Goal: Task Accomplishment & Management: Manage account settings

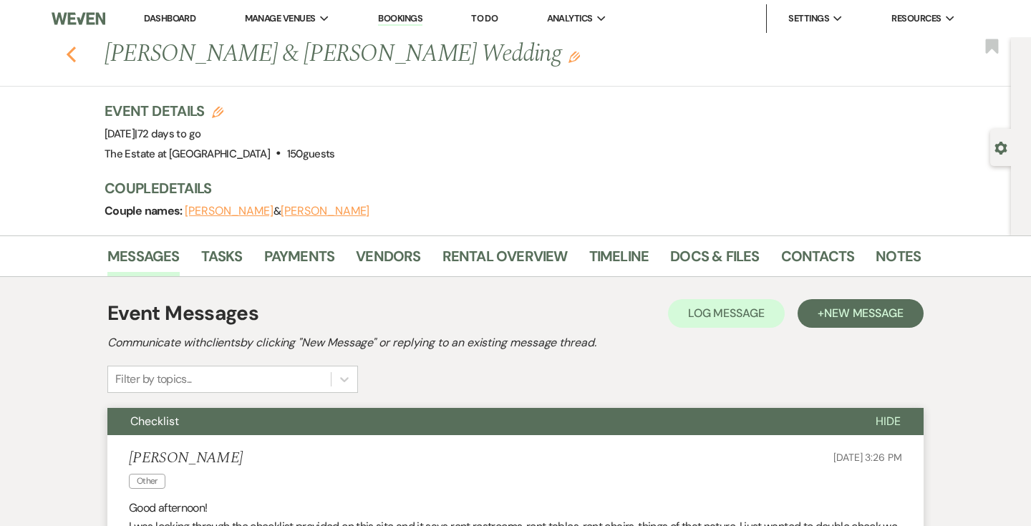
click at [69, 54] on icon "Previous" at bounding box center [71, 54] width 11 height 17
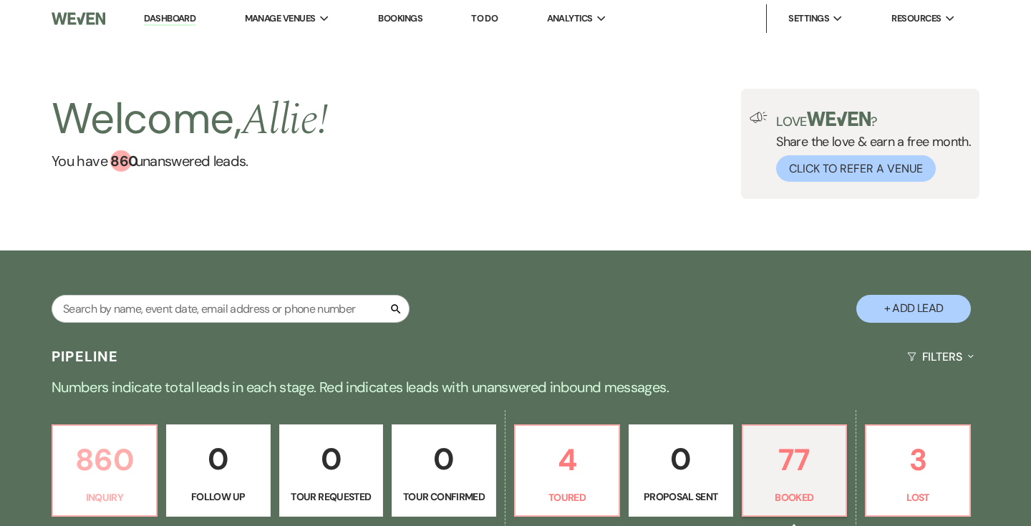
click at [125, 429] on link "860 Inquiry" at bounding box center [105, 471] width 106 height 93
click at [107, 198] on div "Welcome, Allie ! You have 860 unanswered lead s ." at bounding box center [190, 144] width 276 height 110
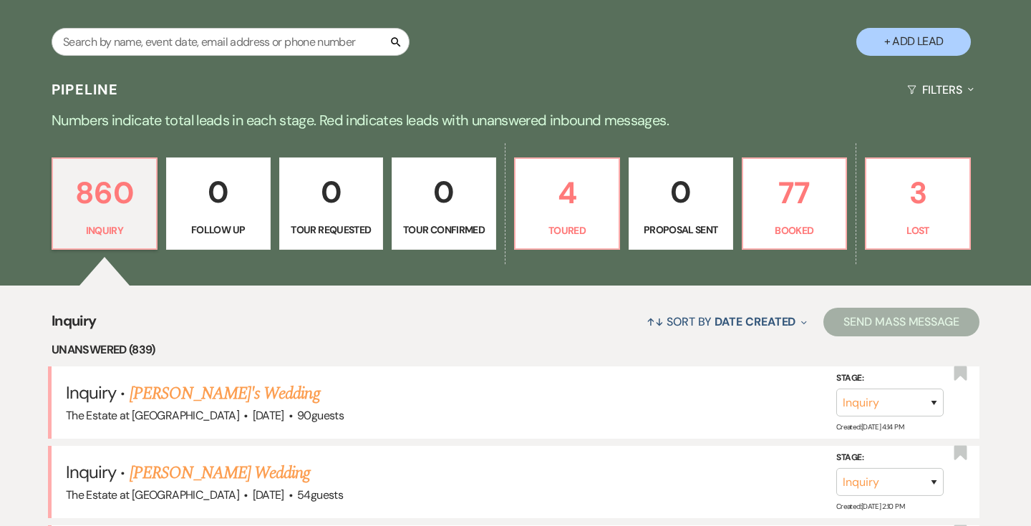
scroll to position [637, 0]
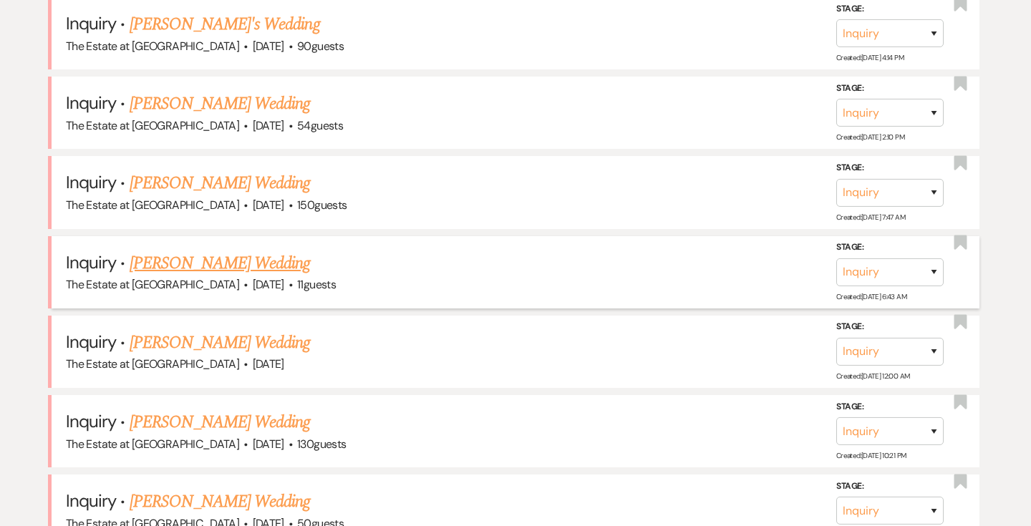
click at [285, 261] on link "[PERSON_NAME] Wedding" at bounding box center [220, 264] width 181 height 26
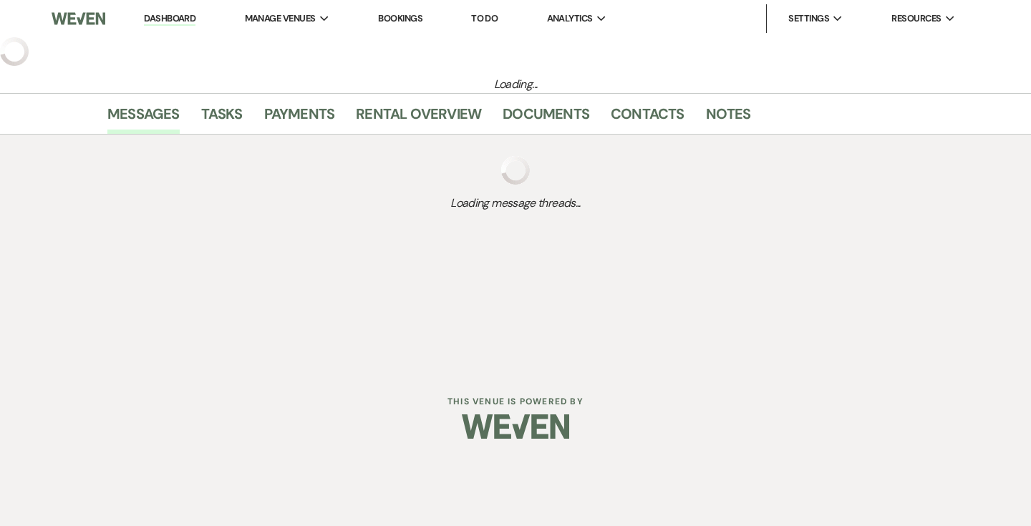
select select "5"
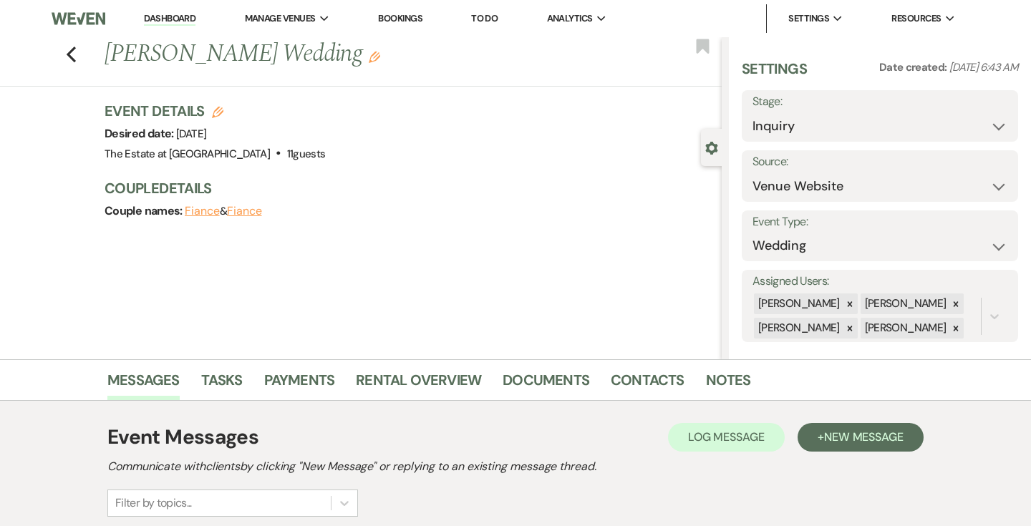
click at [207, 211] on button "Fiance" at bounding box center [202, 211] width 35 height 11
select select "1"
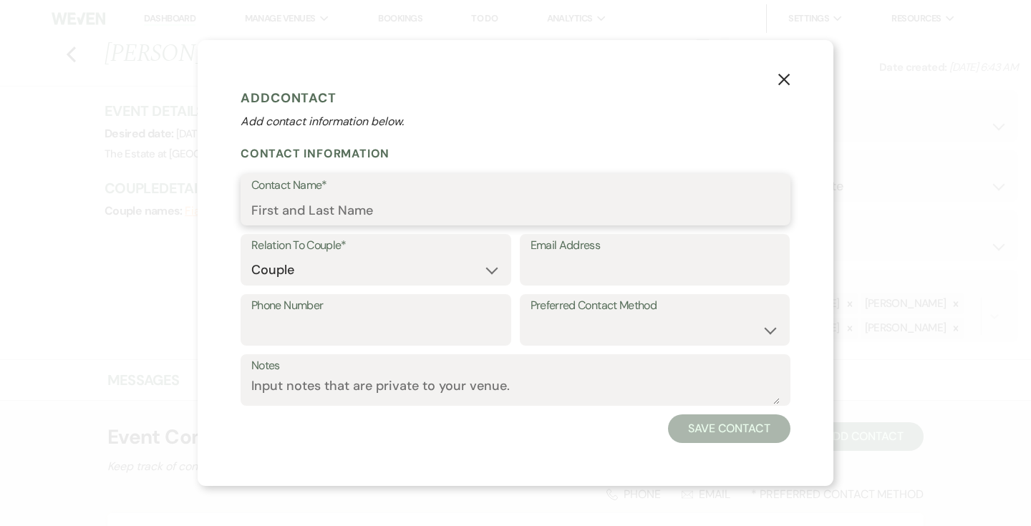
click at [351, 196] on input "Contact Name*" at bounding box center [515, 210] width 529 height 28
paste input "[PERSON_NAME]"
type input "[PERSON_NAME]"
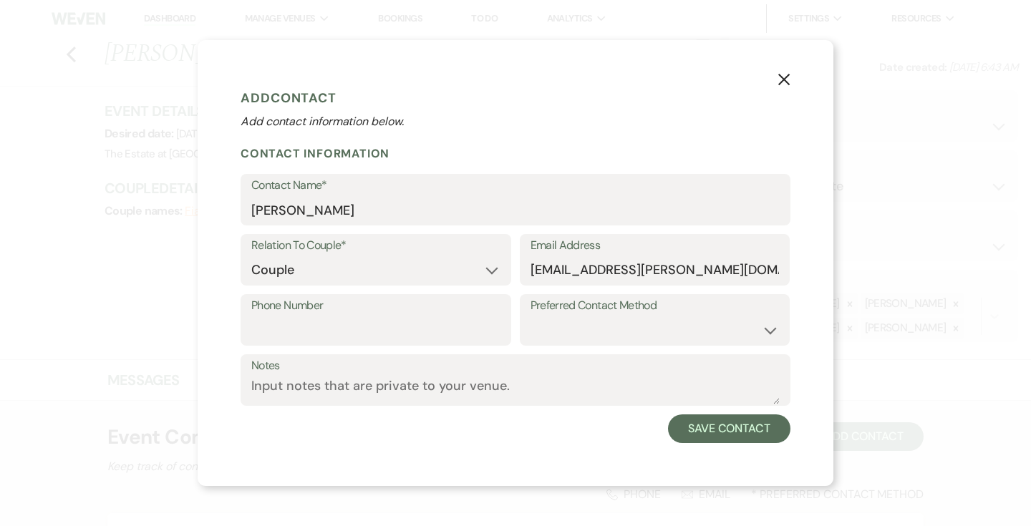
select select "1"
type input "[PERSON_NAME]"
click at [428, 324] on input "Phone Number" at bounding box center [375, 331] width 249 height 28
paste input "[PHONE_NUMBER]"
type input "[PHONE_NUMBER]"
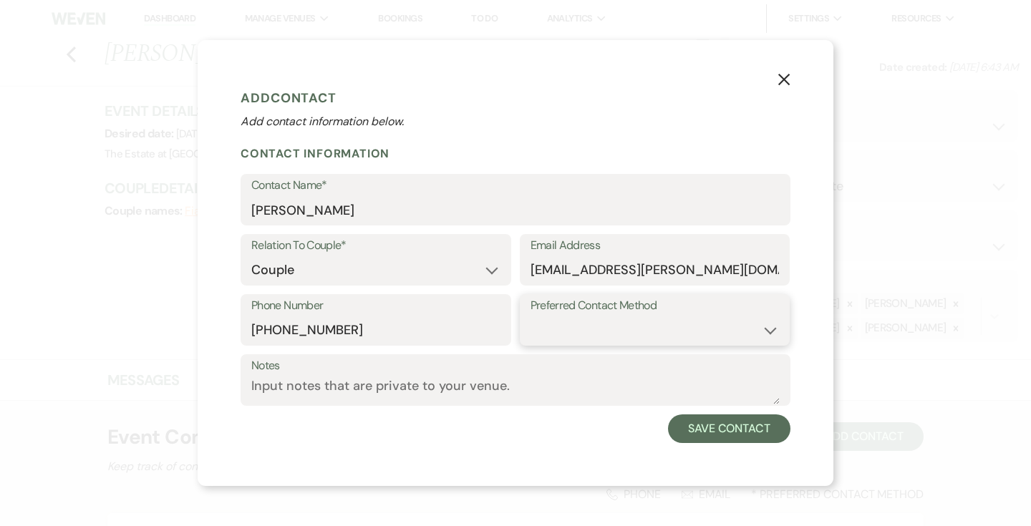
click at [553, 329] on select "Email Phone Text" at bounding box center [655, 331] width 249 height 28
click at [553, 335] on select "Email Phone Text" at bounding box center [655, 331] width 249 height 28
select select "email"
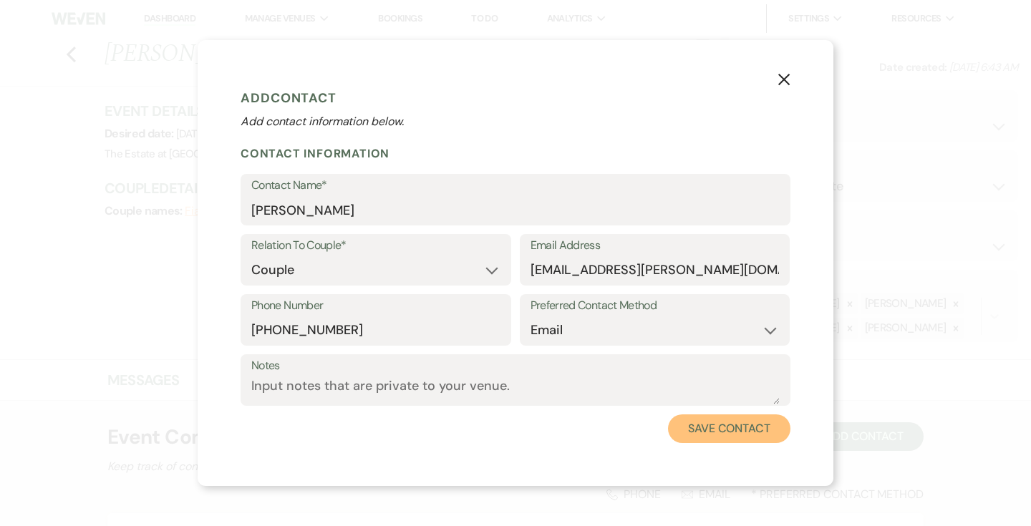
click at [696, 423] on button "Save Contact" at bounding box center [729, 429] width 122 height 29
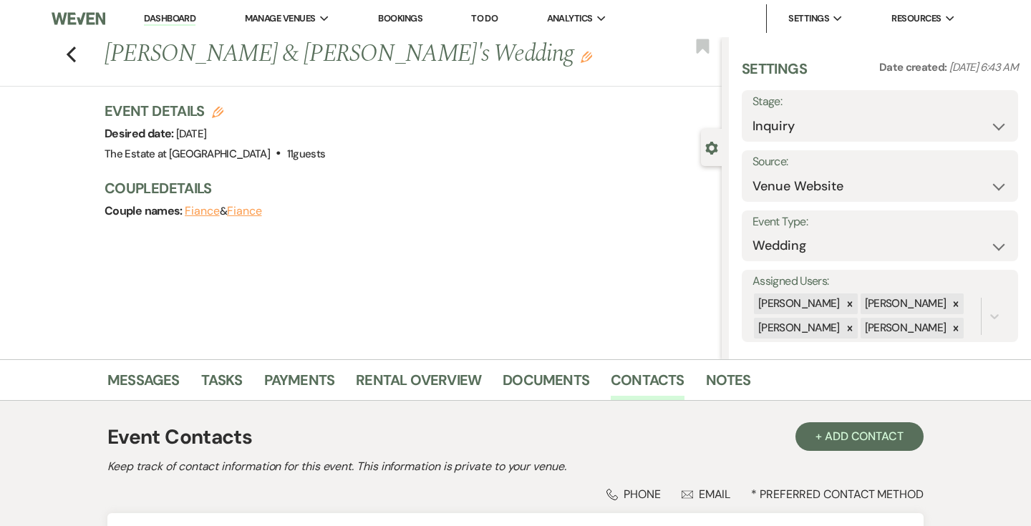
click at [251, 211] on button "Fiance" at bounding box center [244, 211] width 35 height 11
select select "1"
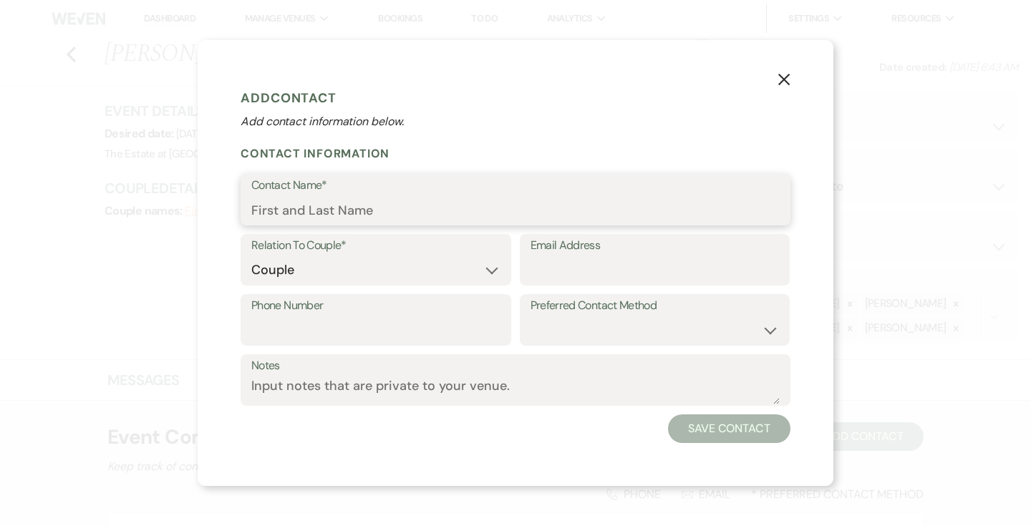
click at [390, 208] on input "Contact Name*" at bounding box center [515, 210] width 529 height 28
paste input "[PERSON_NAME]"
type input "[PERSON_NAME]"
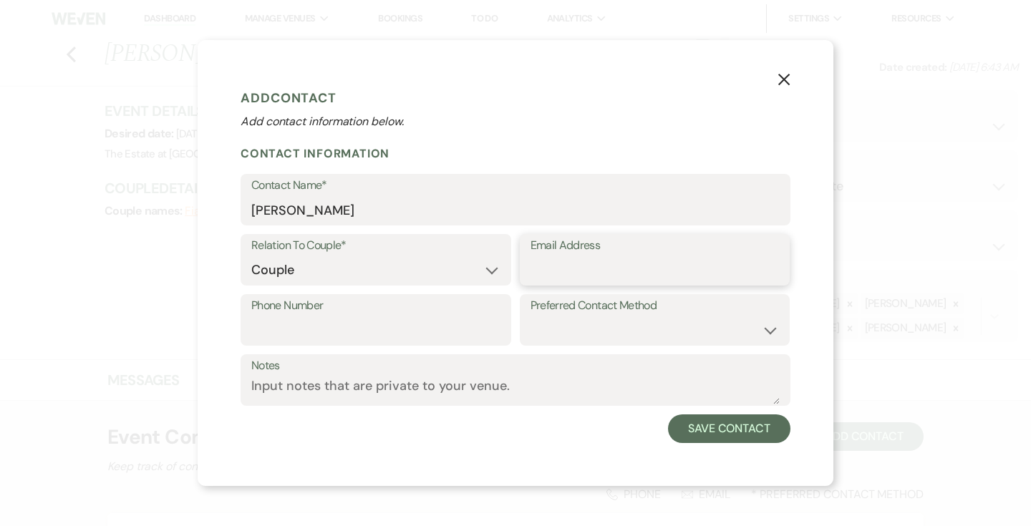
click at [547, 276] on input "Email Address" at bounding box center [655, 270] width 249 height 28
paste input "[EMAIL_ADDRESS][DOMAIN_NAME]"
type input "[EMAIL_ADDRESS][DOMAIN_NAME]"
click at [409, 323] on input "Phone Number" at bounding box center [375, 331] width 249 height 28
paste input "[PHONE_NUMBER]"
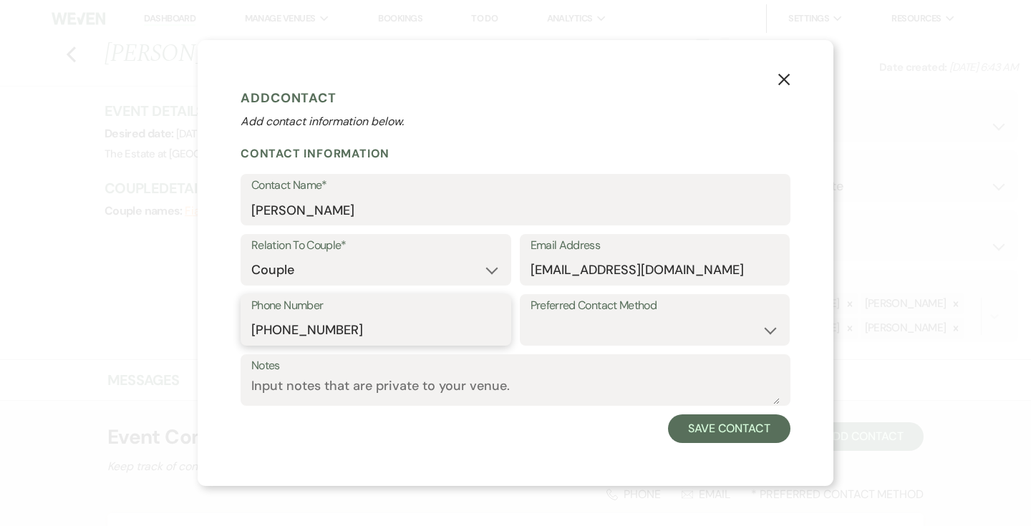
type input "[PHONE_NUMBER]"
click at [549, 330] on select "Email Phone Text" at bounding box center [655, 331] width 249 height 28
select select "email"
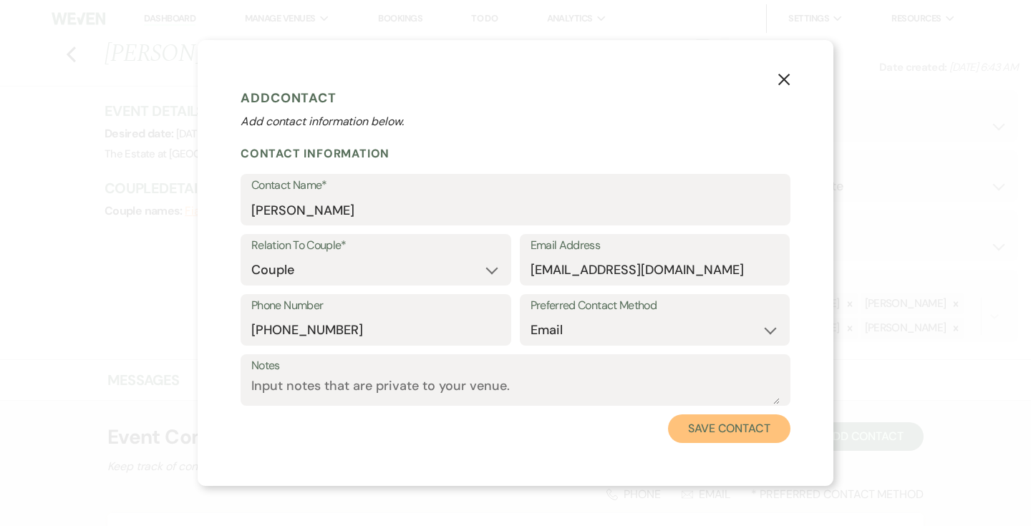
click at [687, 429] on button "Save Contact" at bounding box center [729, 429] width 122 height 29
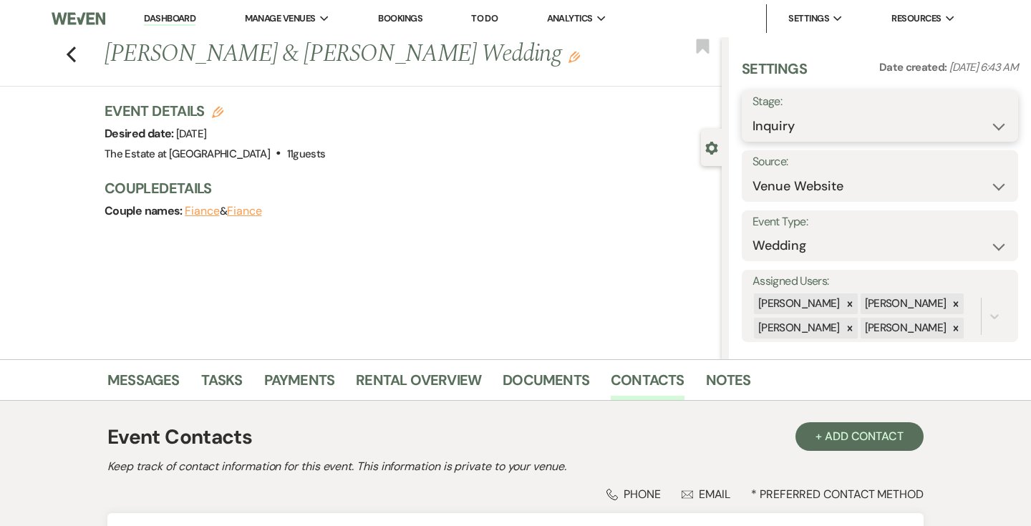
click at [774, 135] on select "Inquiry Follow Up Tour Requested Tour Confirmed Toured Proposal Sent Booked Lost" at bounding box center [880, 126] width 255 height 28
select select "7"
click at [978, 112] on button "Save" at bounding box center [990, 116] width 57 height 29
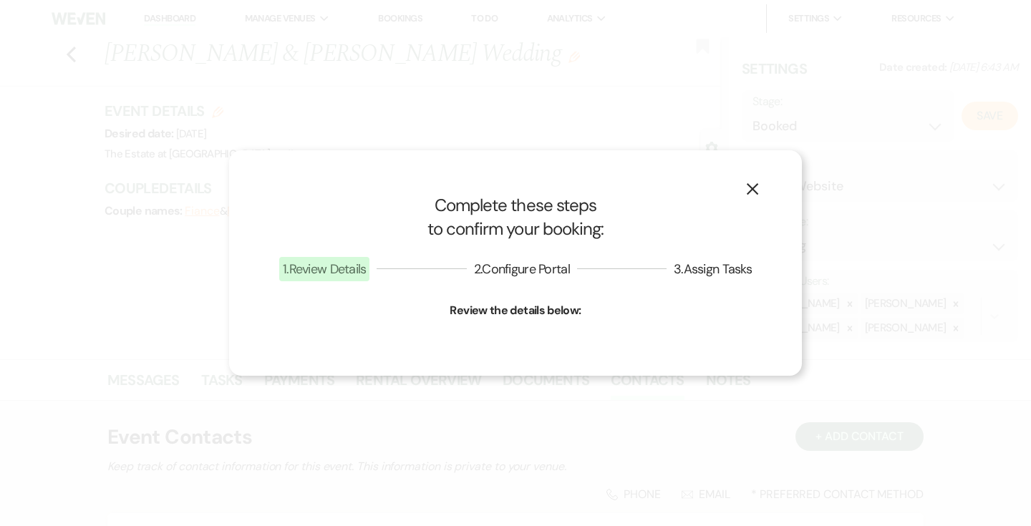
select select "1"
select select "776"
select select "false"
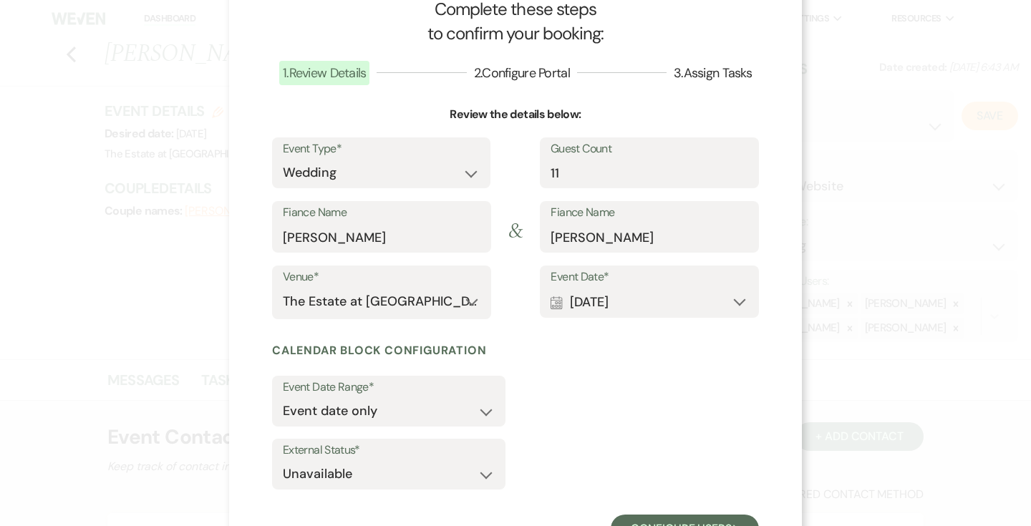
scroll to position [80, 0]
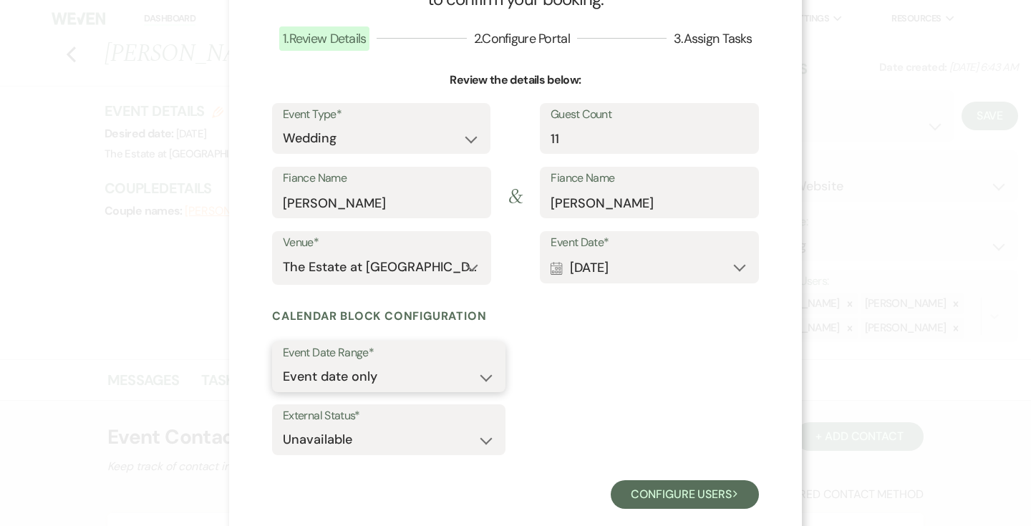
click at [470, 375] on select "Event date only Event date and" at bounding box center [389, 377] width 212 height 28
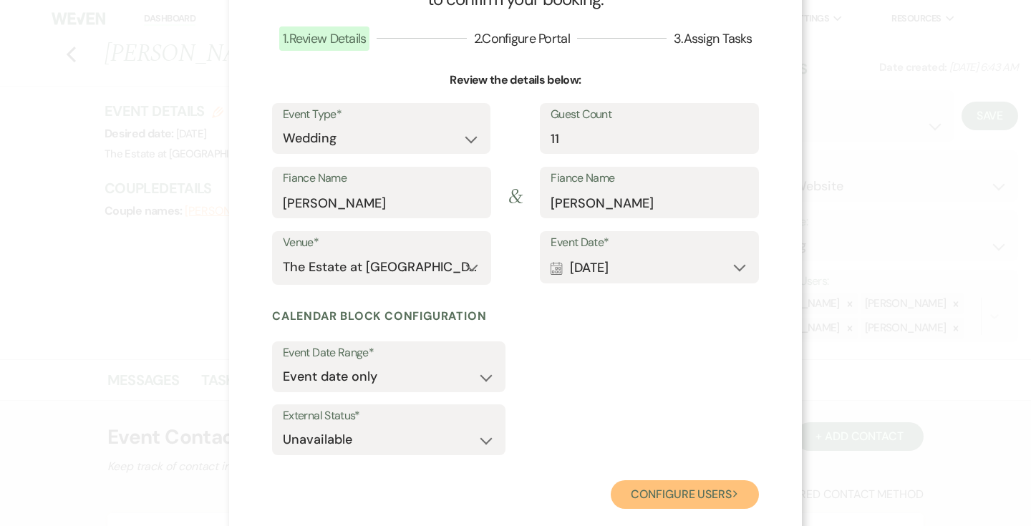
click at [645, 487] on button "Configure users Next" at bounding box center [685, 495] width 148 height 29
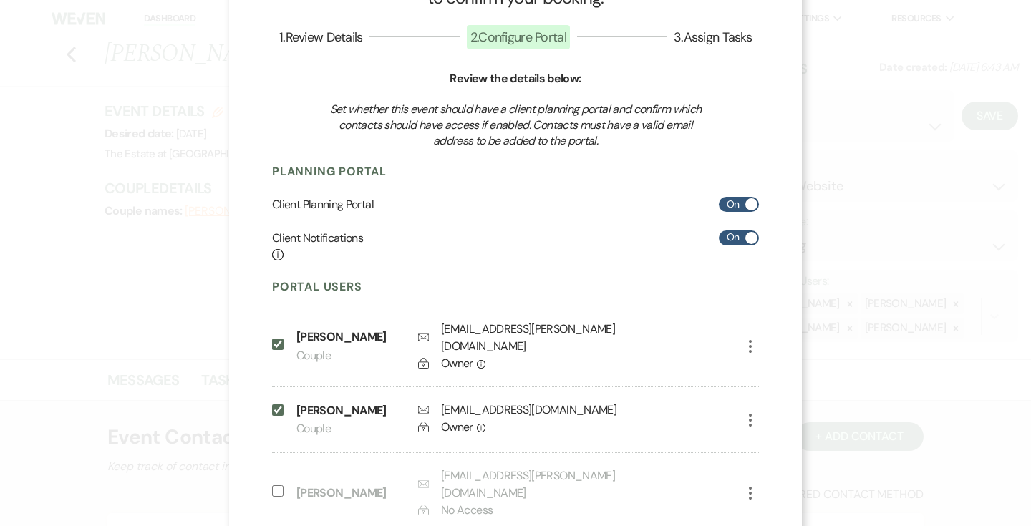
scroll to position [201, 0]
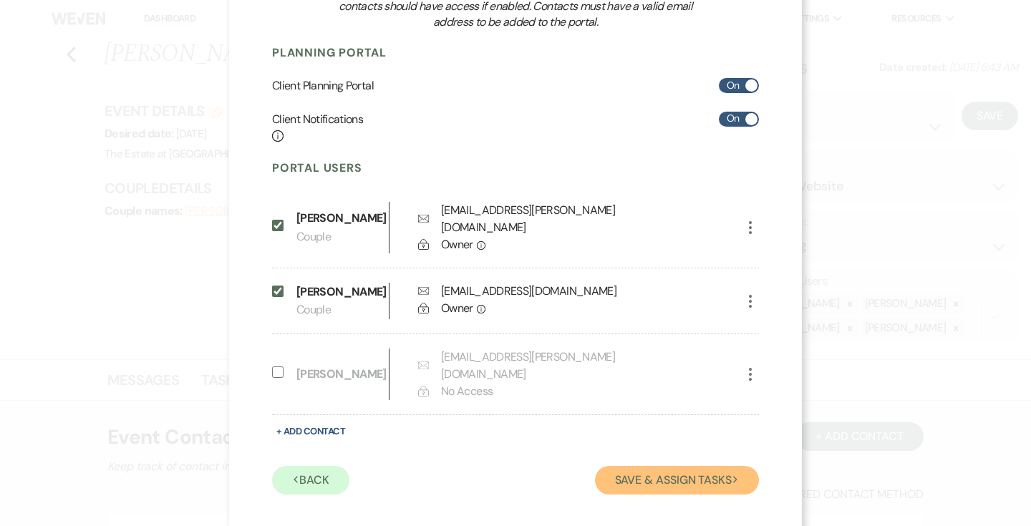
click at [625, 468] on button "Save & Assign Tasks Next" at bounding box center [677, 480] width 164 height 29
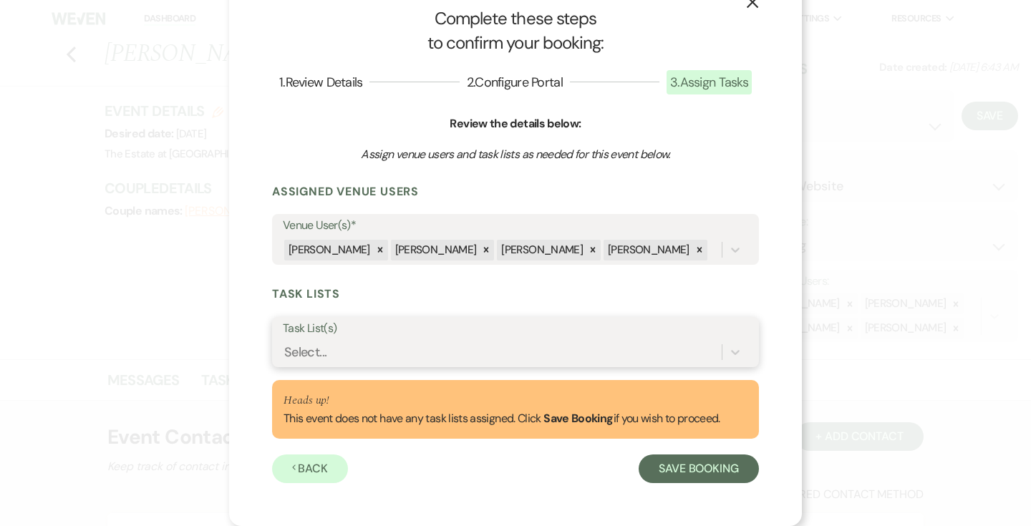
click at [535, 354] on div "Select..." at bounding box center [502, 352] width 439 height 25
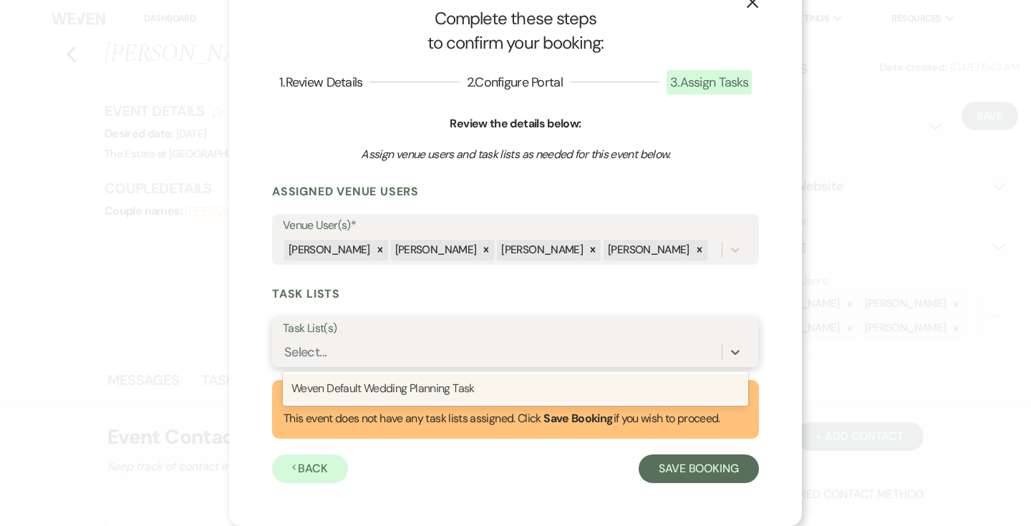
click at [494, 386] on div "Weven Default Wedding Planning Task" at bounding box center [516, 389] width 466 height 29
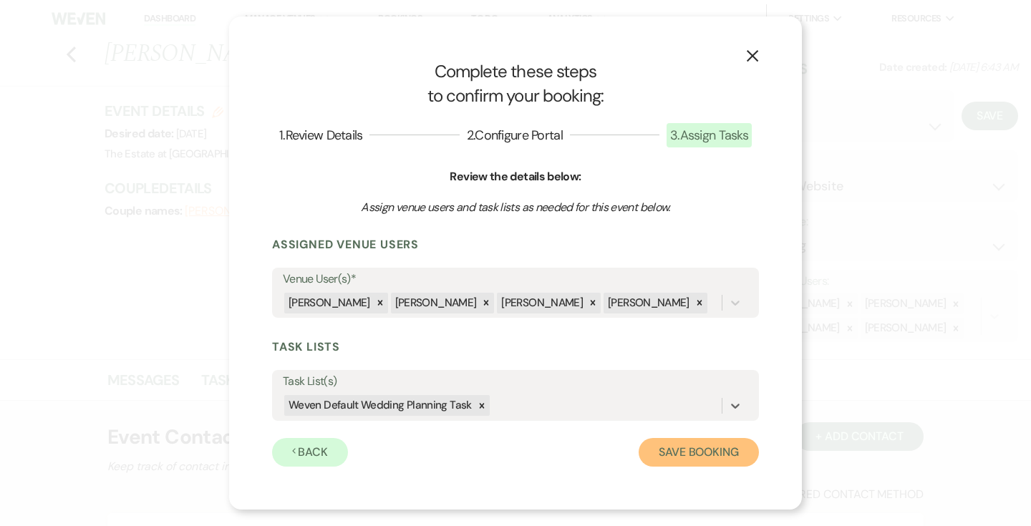
click at [701, 453] on button "Save Booking" at bounding box center [699, 452] width 120 height 29
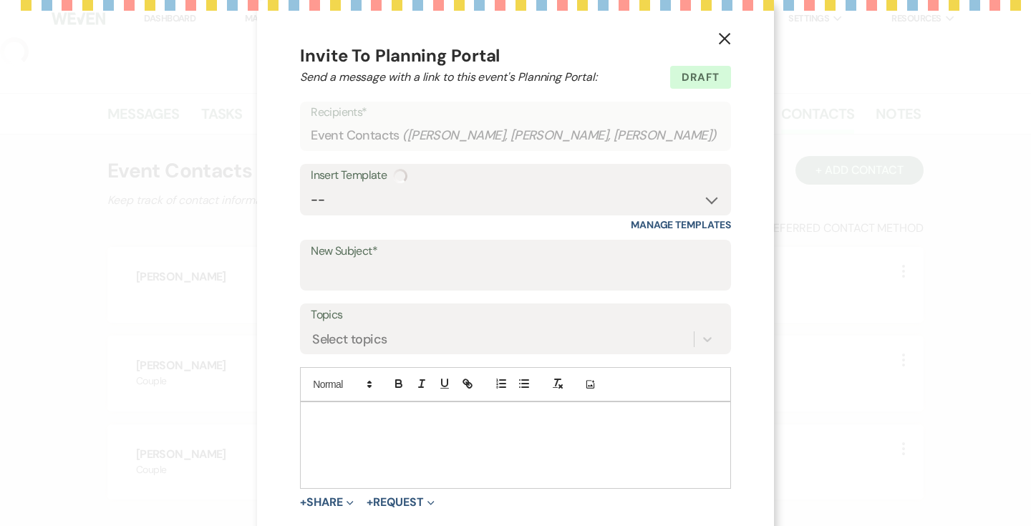
select select "14"
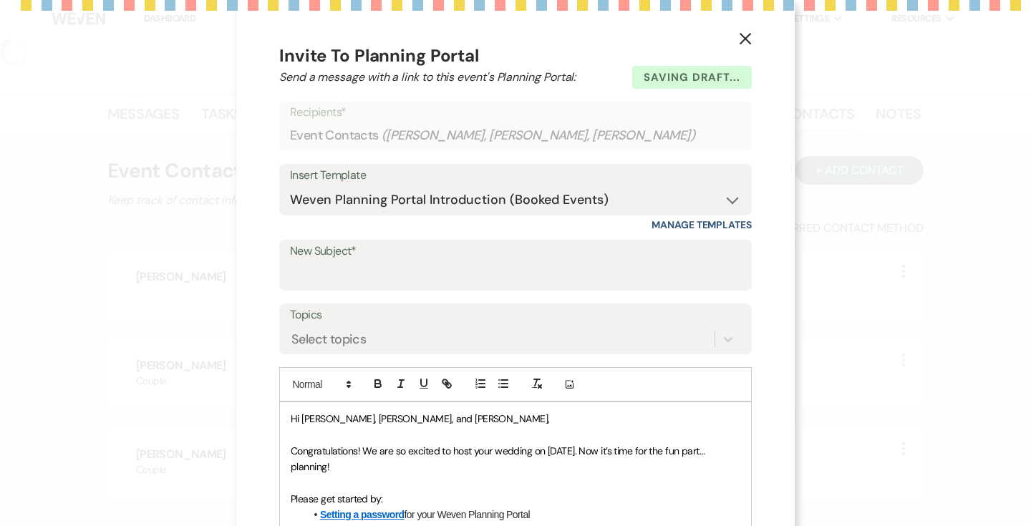
select select "5"
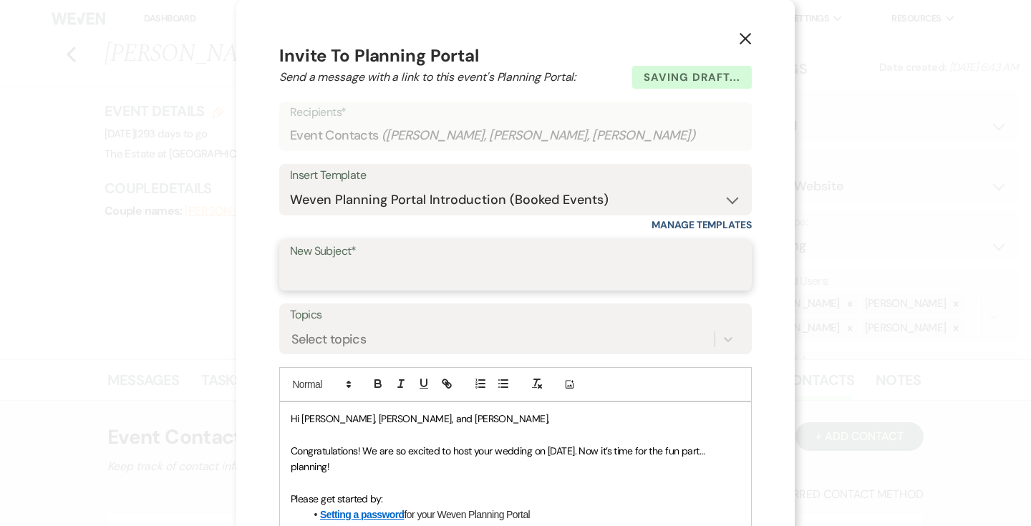
click at [417, 271] on input "New Subject*" at bounding box center [515, 275] width 451 height 28
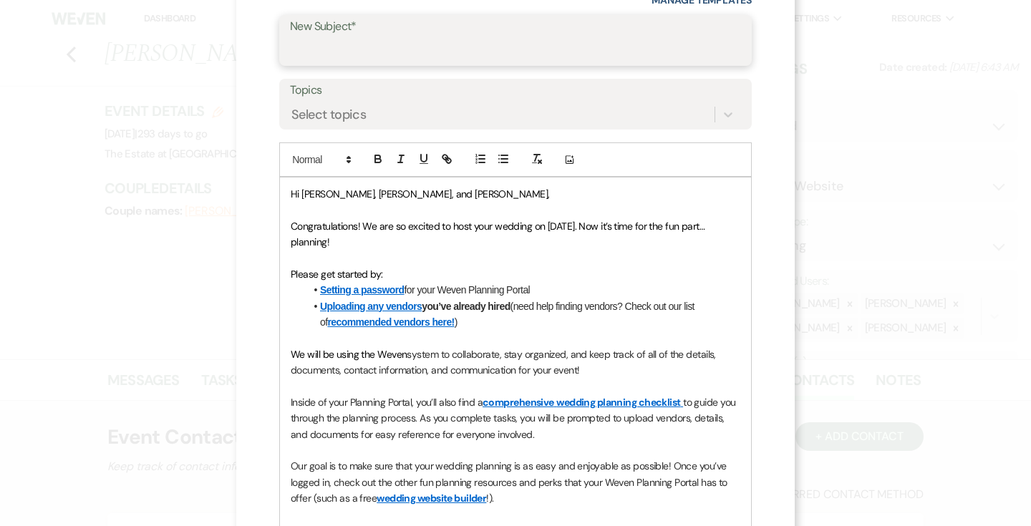
scroll to position [266, 0]
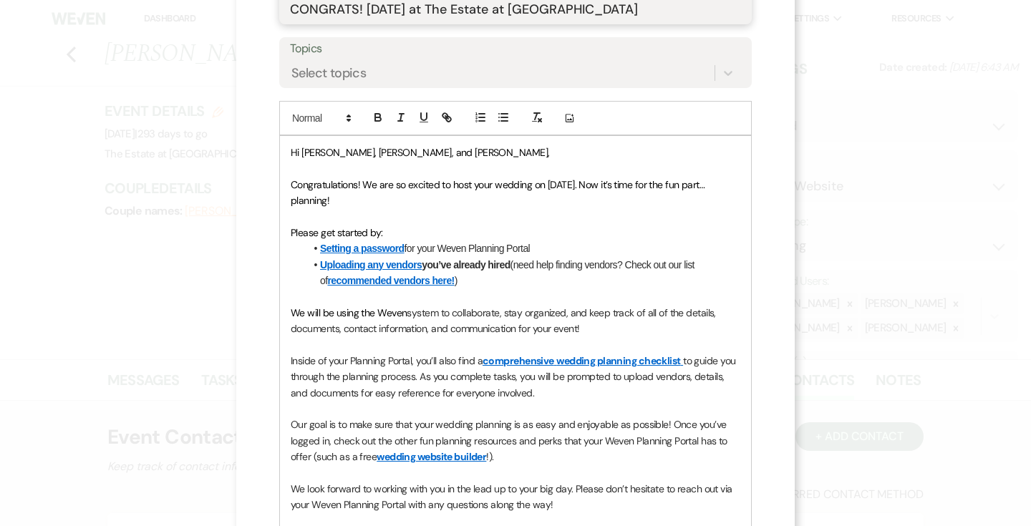
type input "CONGRATS! [DATE] at The Estate at [GEOGRAPHIC_DATA]"
drag, startPoint x: 339, startPoint y: 150, endPoint x: 329, endPoint y: 149, distance: 10.1
click at [329, 149] on span "Hi [PERSON_NAME], [PERSON_NAME], and [PERSON_NAME]," at bounding box center [420, 152] width 259 height 13
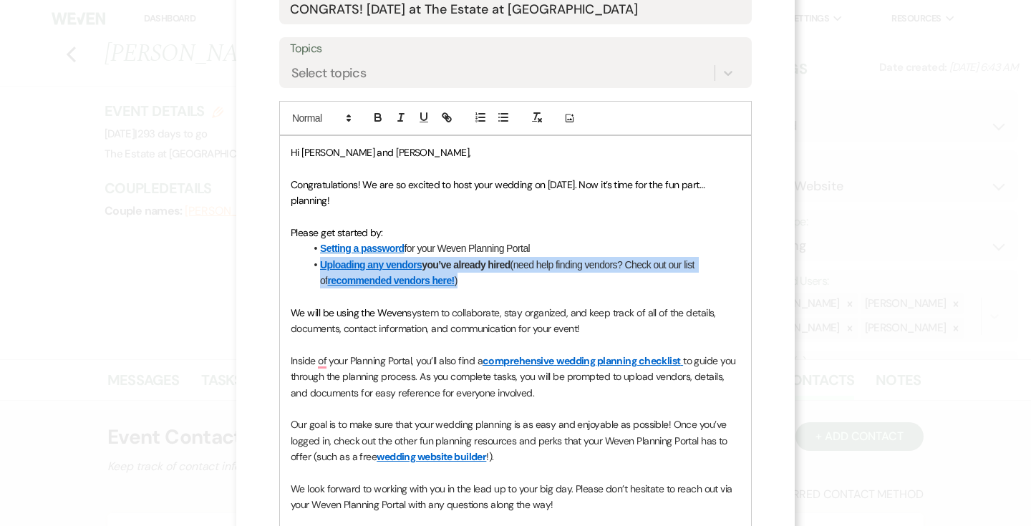
drag, startPoint x: 460, startPoint y: 281, endPoint x: 309, endPoint y: 261, distance: 152.4
click at [309, 261] on li "Uploading any vendors you’ve already hired (need help finding vendors? Check ou…" at bounding box center [522, 273] width 435 height 32
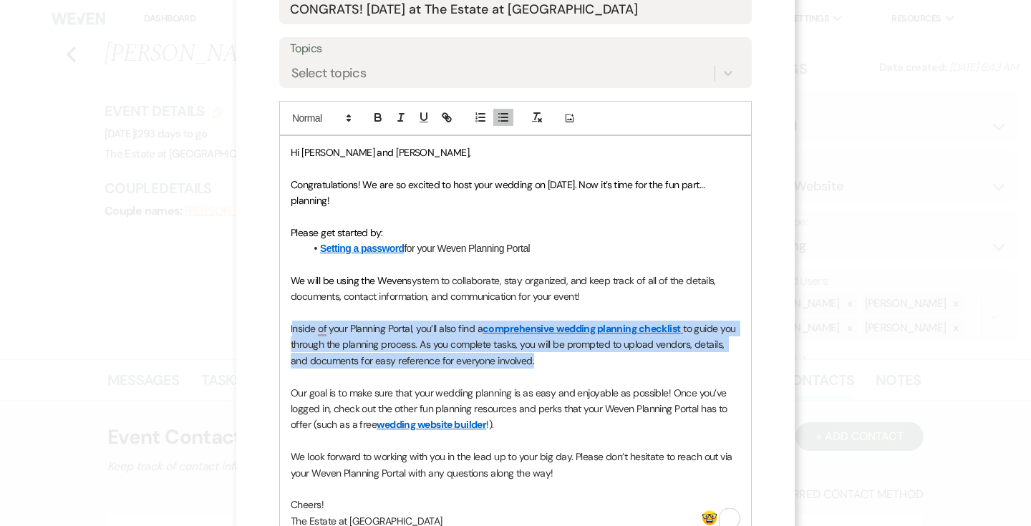
drag, startPoint x: 497, startPoint y: 360, endPoint x: 293, endPoint y: 327, distance: 206.9
click at [293, 327] on p "Inside of your Planning Portal, you’ll also find a comprehensive wedding planni…" at bounding box center [516, 345] width 450 height 48
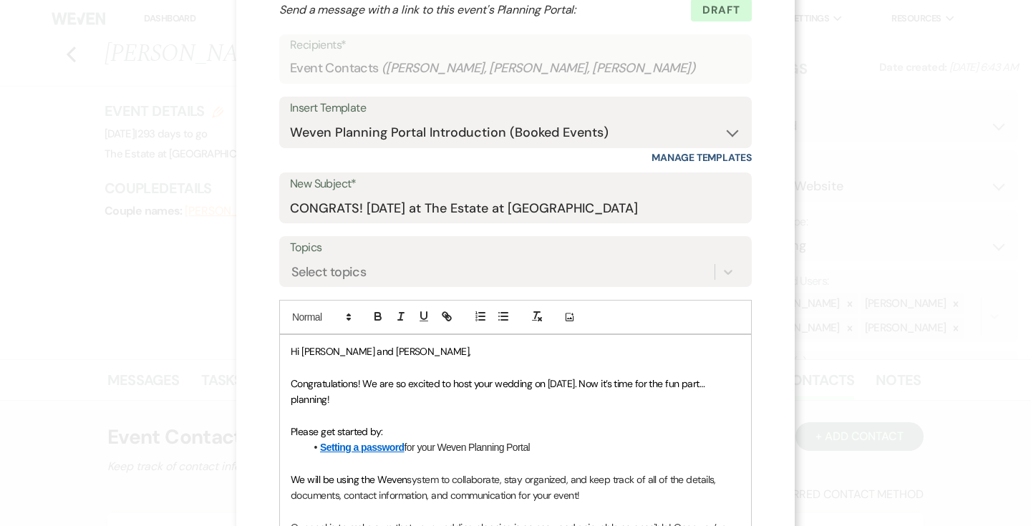
scroll to position [347, 0]
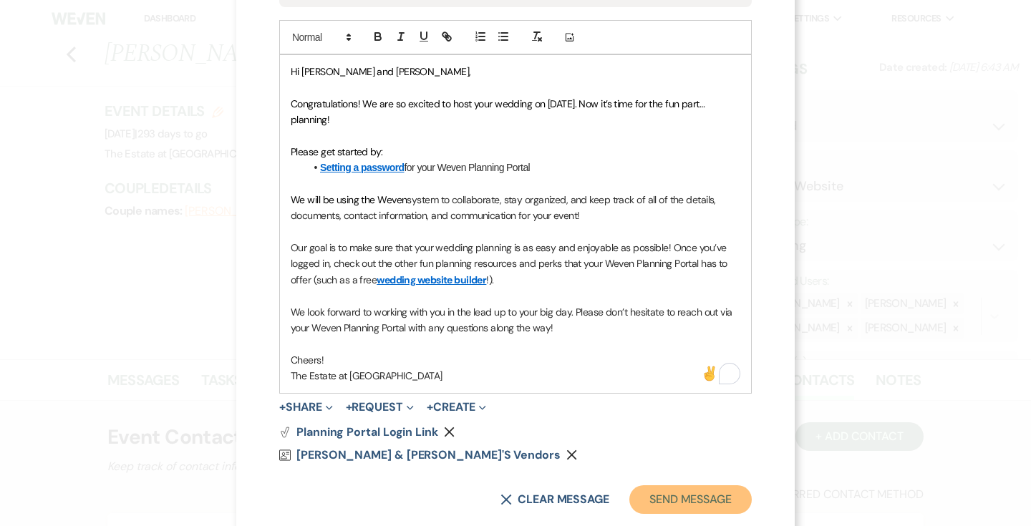
click at [668, 496] on button "Send Message" at bounding box center [691, 500] width 122 height 29
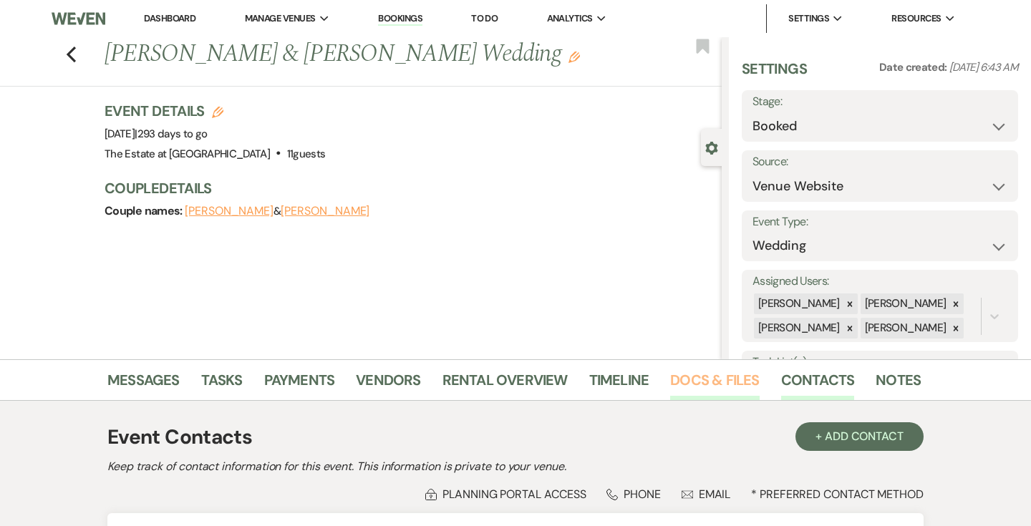
click at [710, 371] on link "Docs & Files" at bounding box center [714, 385] width 89 height 32
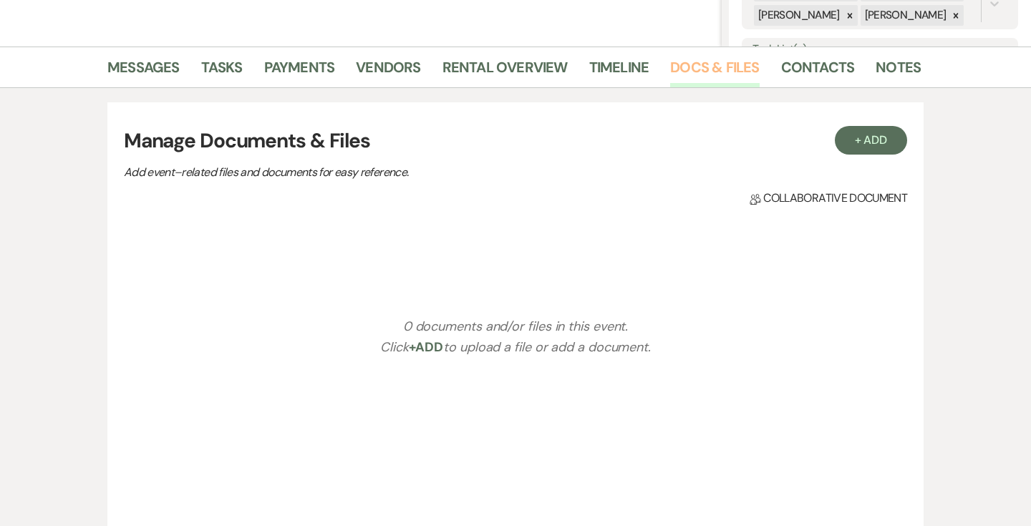
scroll to position [332, 0]
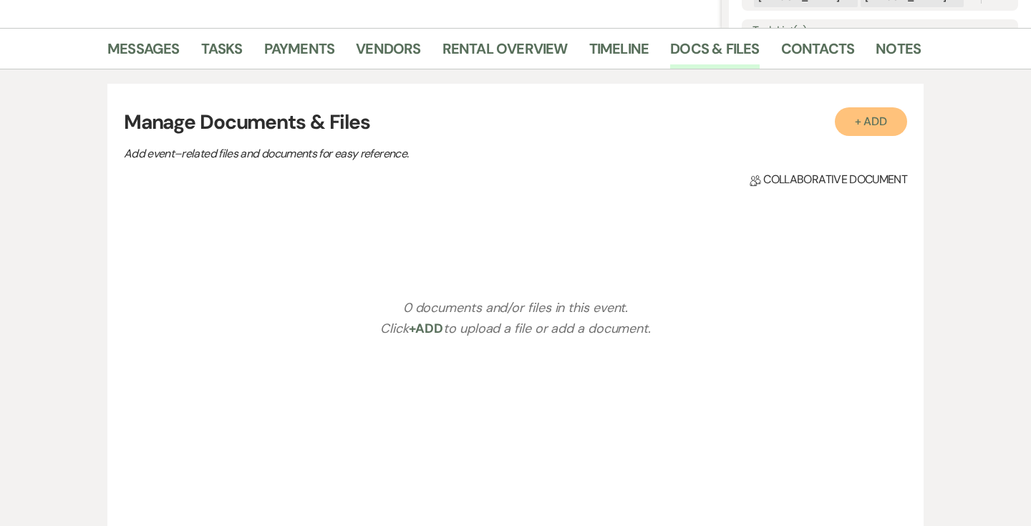
click at [849, 126] on button "+ Add" at bounding box center [871, 121] width 73 height 29
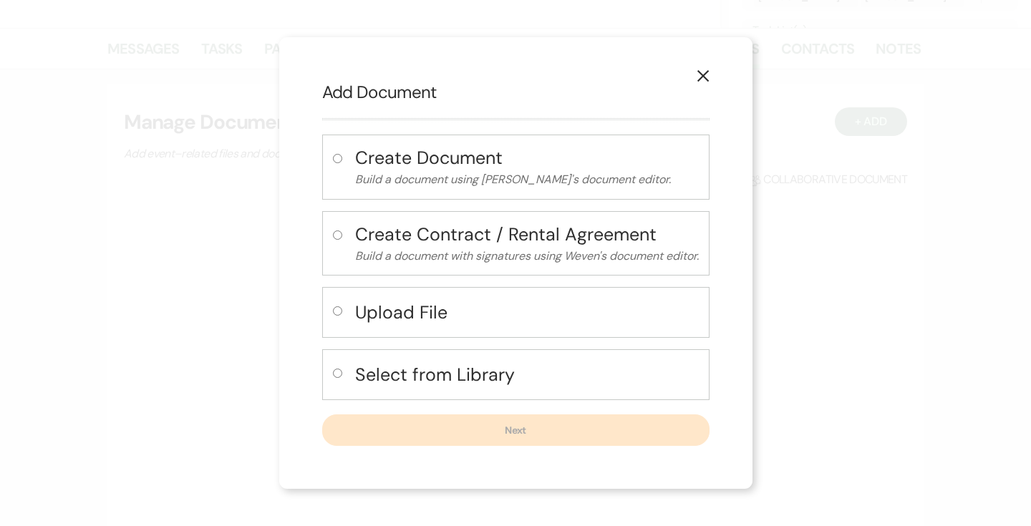
click at [418, 377] on h4 "Select from Library" at bounding box center [527, 374] width 344 height 25
radio input "true"
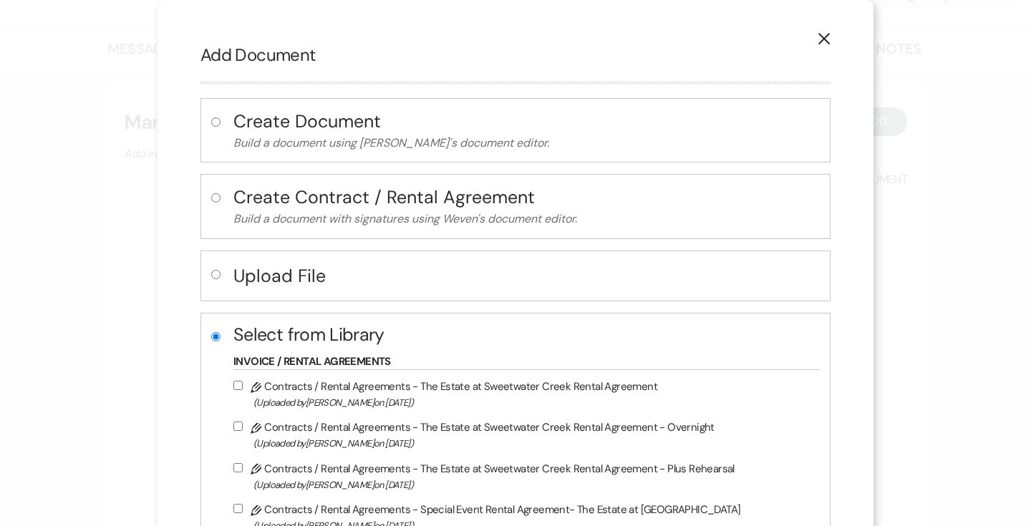
click at [238, 381] on input "Pencil Contracts / Rental Agreements - The Estate at Sweetwater Creek Rental Ag…" at bounding box center [237, 385] width 9 height 9
checkbox input "true"
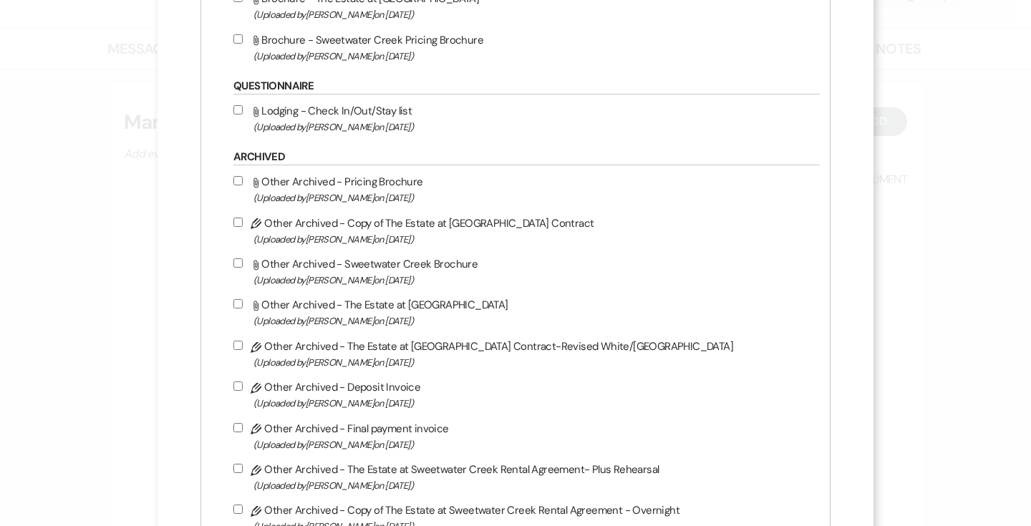
scroll to position [922, 0]
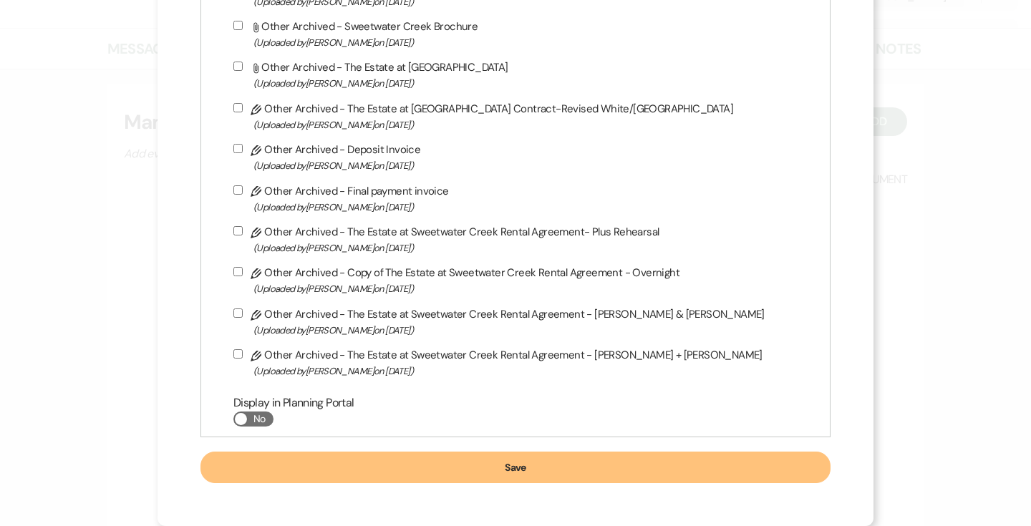
click at [394, 463] on button "Save" at bounding box center [516, 468] width 630 height 32
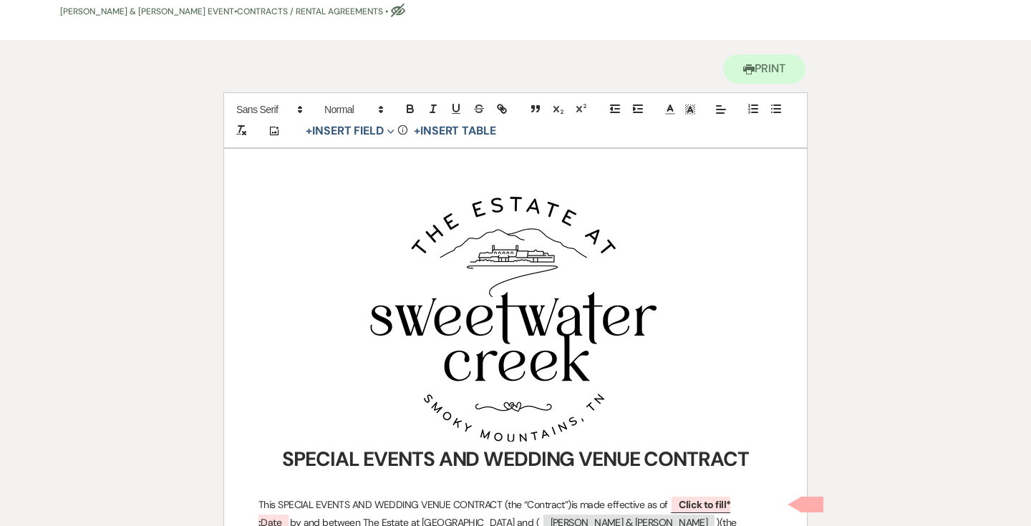
scroll to position [314, 0]
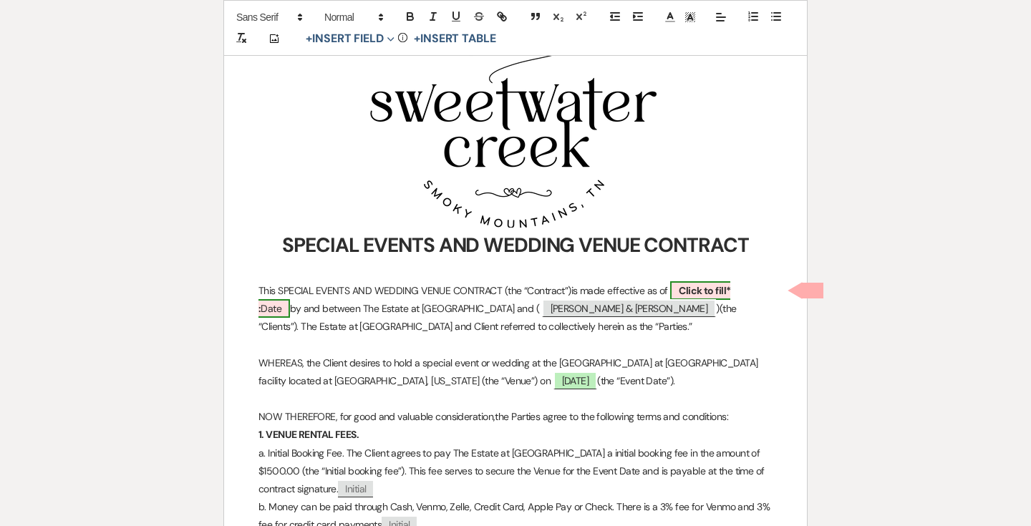
click at [708, 281] on span "Click to fill* : Date" at bounding box center [495, 299] width 472 height 37
select select "owner"
select select "Date"
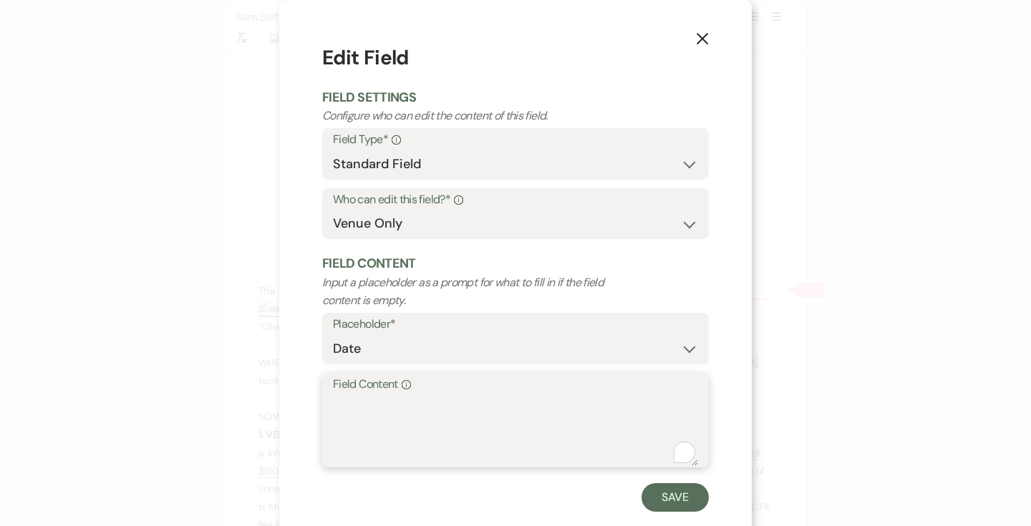
click at [460, 412] on textarea "Field Content Info" at bounding box center [515, 431] width 365 height 72
type textarea "U"
type textarea "[DATE]"
click at [673, 493] on button "Save" at bounding box center [675, 497] width 67 height 29
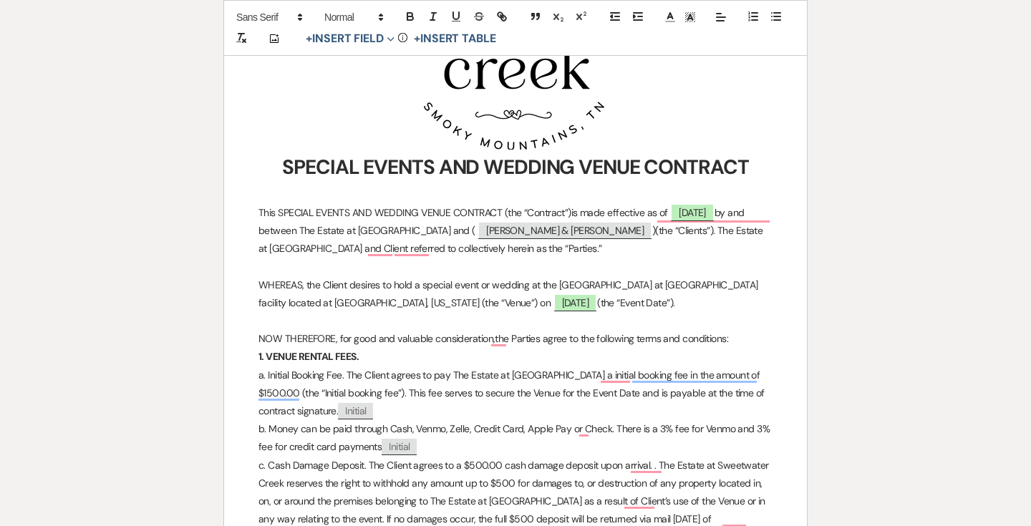
scroll to position [415, 0]
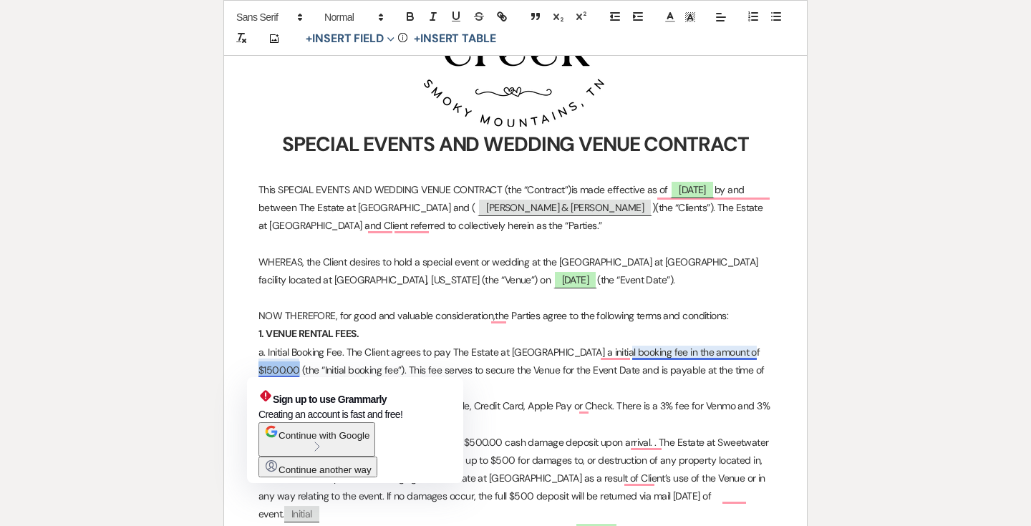
drag, startPoint x: 300, startPoint y: 370, endPoint x: 260, endPoint y: 370, distance: 40.1
click at [260, 370] on p "a. Initial Booking Fee. The Client agrees to pay The Estate at [GEOGRAPHIC_DATA…" at bounding box center [516, 371] width 514 height 54
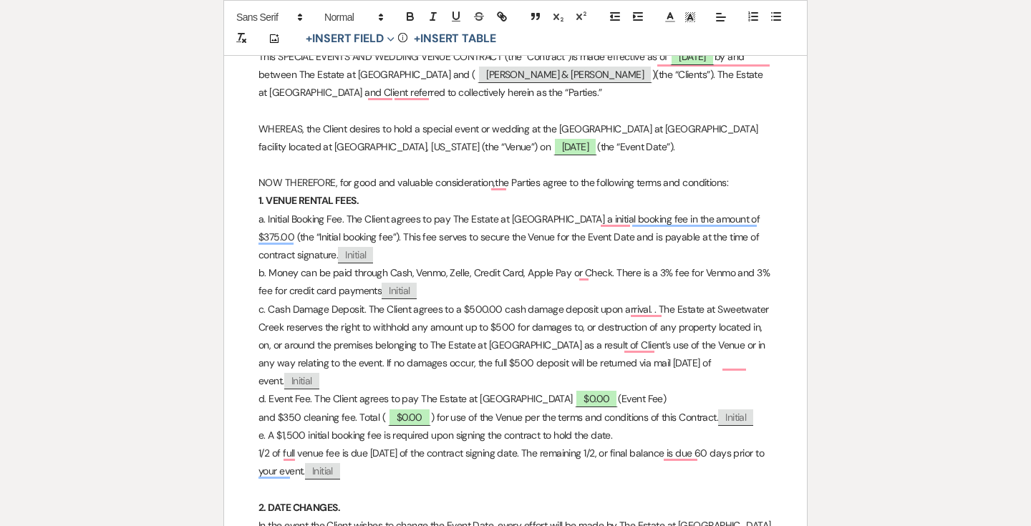
scroll to position [549, 0]
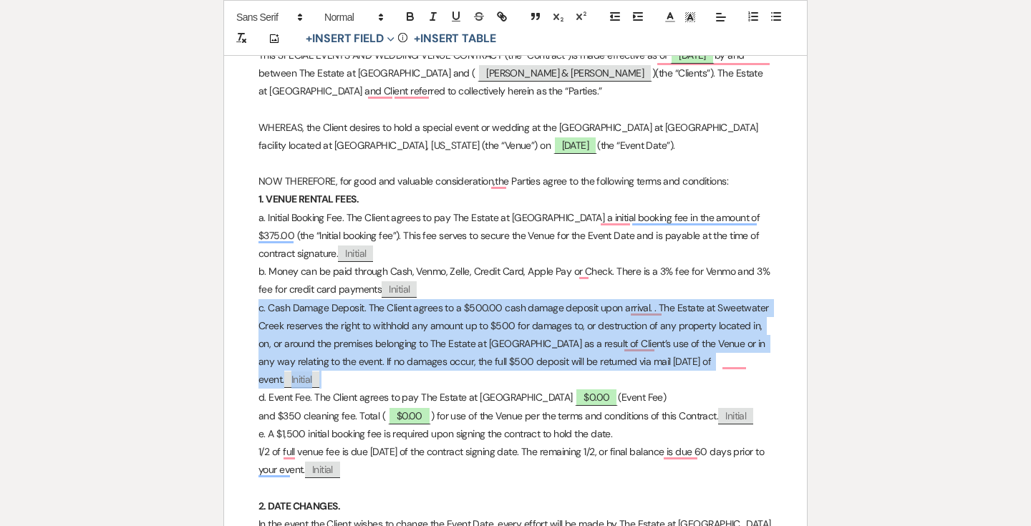
drag, startPoint x: 306, startPoint y: 382, endPoint x: 256, endPoint y: 304, distance: 92.8
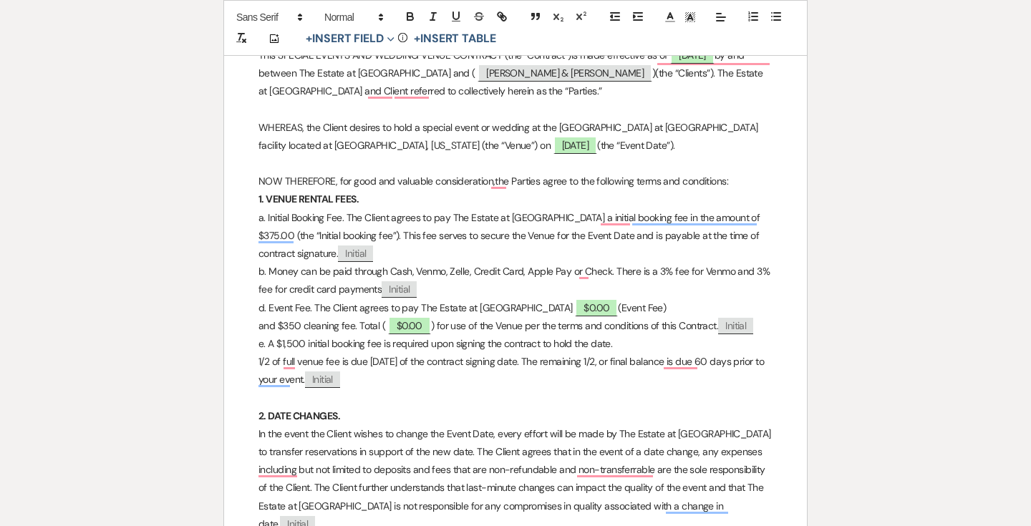
click at [275, 306] on p "d. Event Fee. The Client agrees to pay The Estate at [GEOGRAPHIC_DATA] ﻿ $0.00 …" at bounding box center [516, 308] width 514 height 18
click at [276, 344] on p "e. A $1,500 initial booking fee is required upon signing the contract to hold t…" at bounding box center [516, 344] width 514 height 18
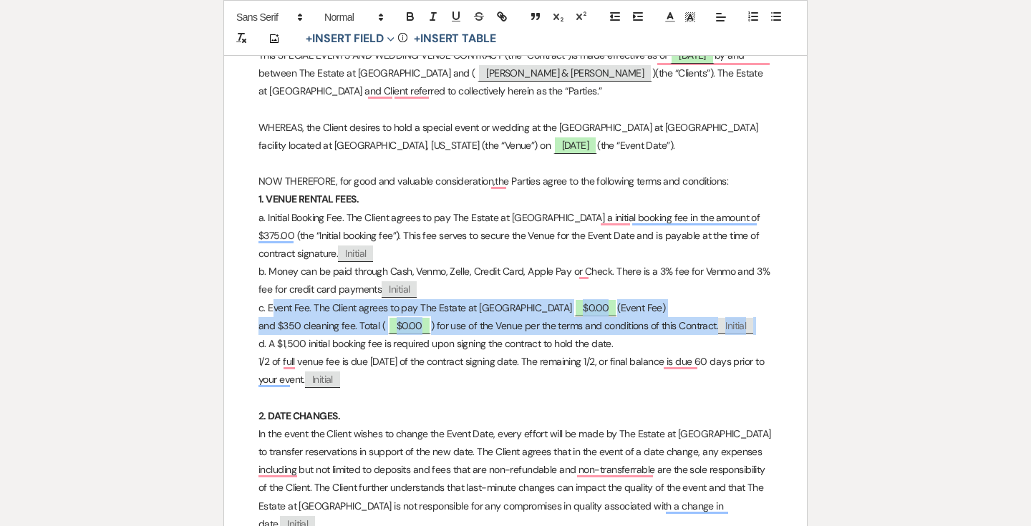
drag, startPoint x: 765, startPoint y: 332, endPoint x: 280, endPoint y: 307, distance: 485.5
click at [297, 322] on p "and $350 cleaning fee. Total ( ﻿ $0.00 ﻿ ) for use of the Venue per the terms a…" at bounding box center [516, 326] width 514 height 18
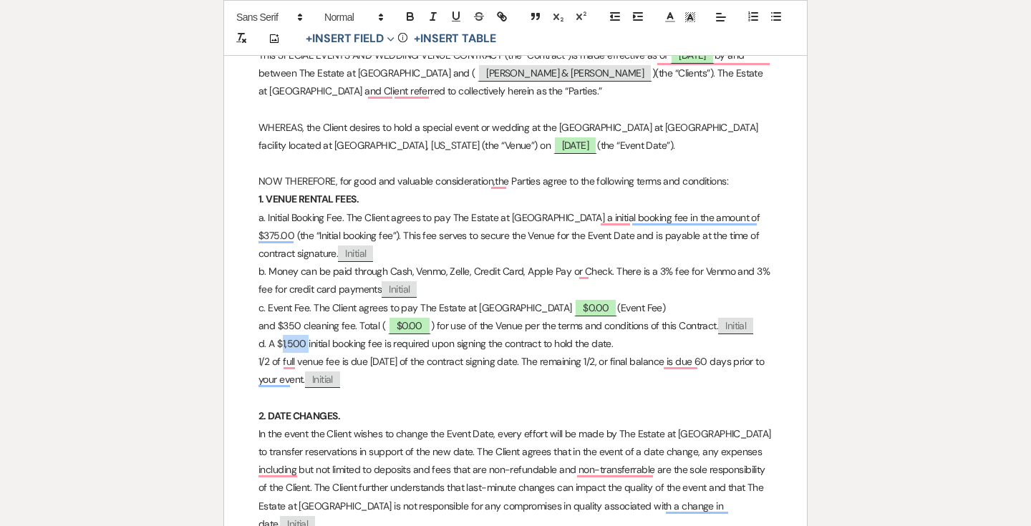
drag, startPoint x: 317, startPoint y: 342, endPoint x: 289, endPoint y: 342, distance: 27.9
click at [289, 342] on p "d. A $1,500 initial booking fee is required upon signing the contract to hold t…" at bounding box center [516, 344] width 514 height 18
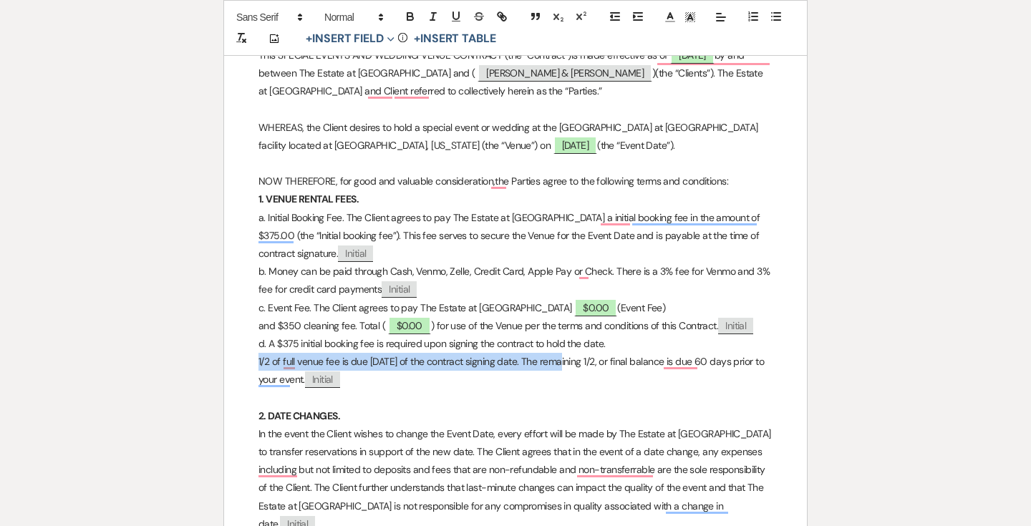
drag, startPoint x: 554, startPoint y: 360, endPoint x: 249, endPoint y: 365, distance: 305.9
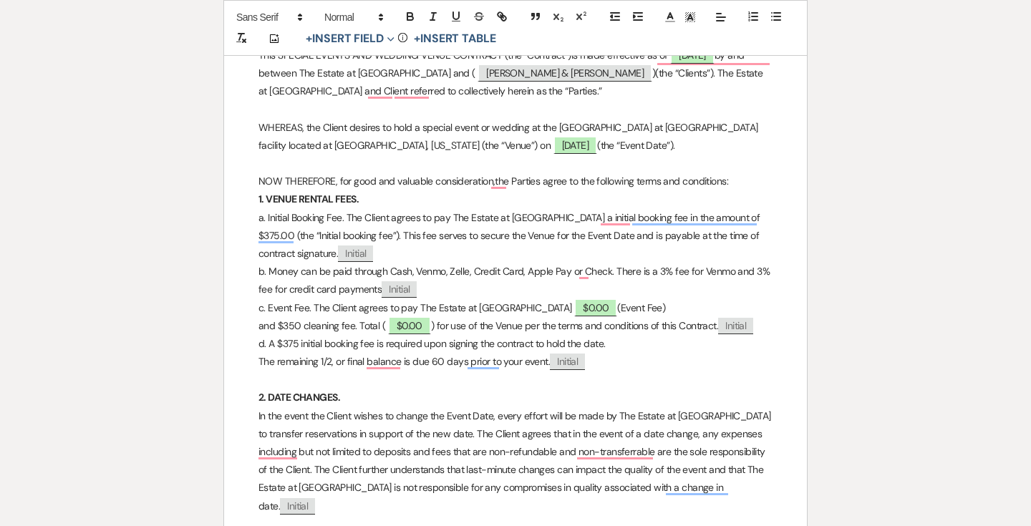
scroll to position [564, 0]
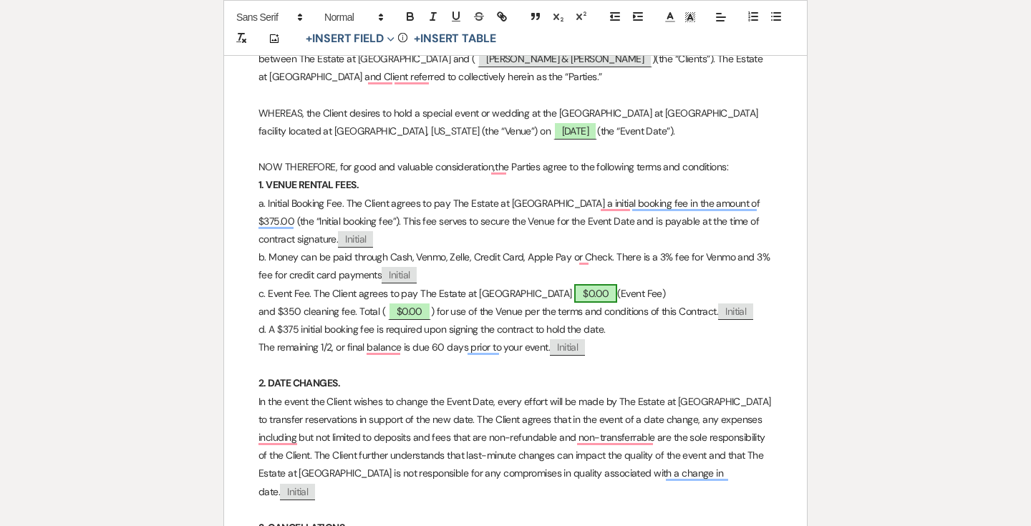
click at [595, 292] on span "$0.00" at bounding box center [595, 293] width 43 height 19
select select "owner"
select select "Number"
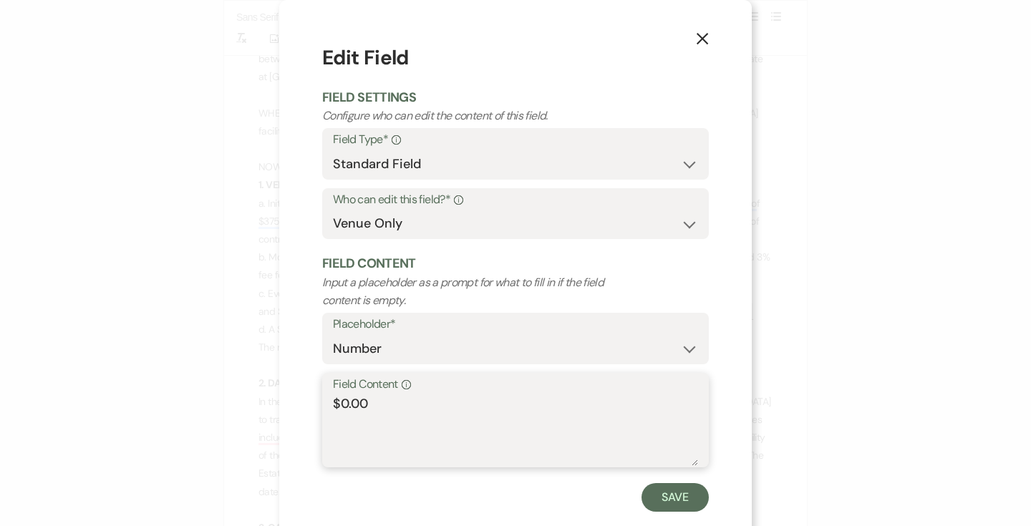
click at [402, 401] on textarea "$0.00" at bounding box center [515, 431] width 365 height 72
type textarea "$750"
click at [673, 498] on button "Save" at bounding box center [675, 497] width 67 height 29
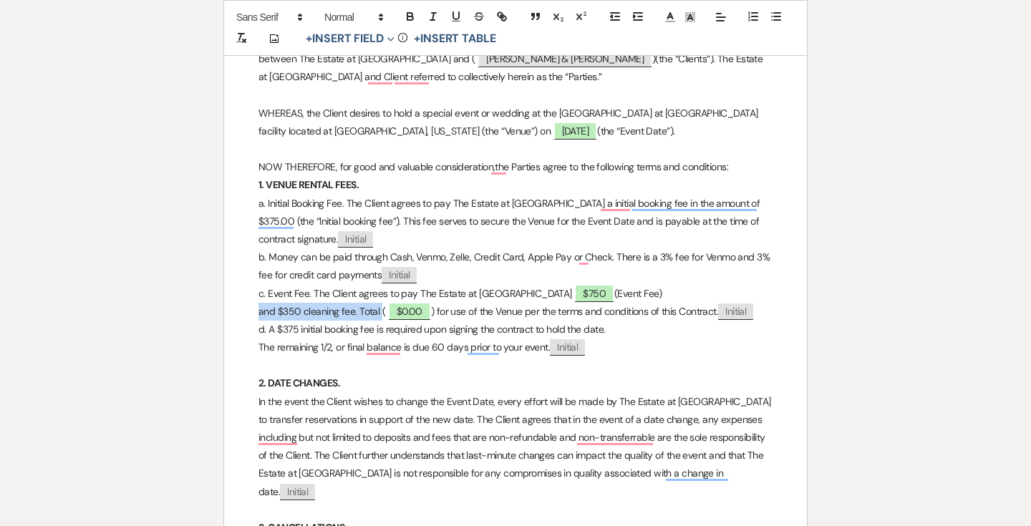
drag, startPoint x: 380, startPoint y: 309, endPoint x: 254, endPoint y: 312, distance: 126.1
click at [443, 309] on p "and $350 cleaning fee. Total ( ﻿ $0.00 ﻿ ) for use of the Venue per the terms a…" at bounding box center [516, 312] width 514 height 18
drag, startPoint x: 438, startPoint y: 309, endPoint x: 251, endPoint y: 313, distance: 187.0
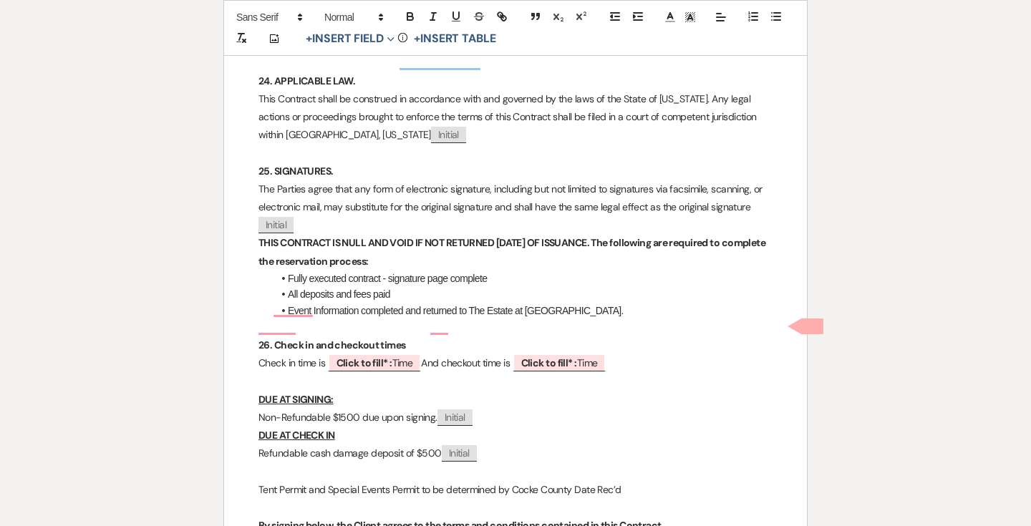
scroll to position [5516, 0]
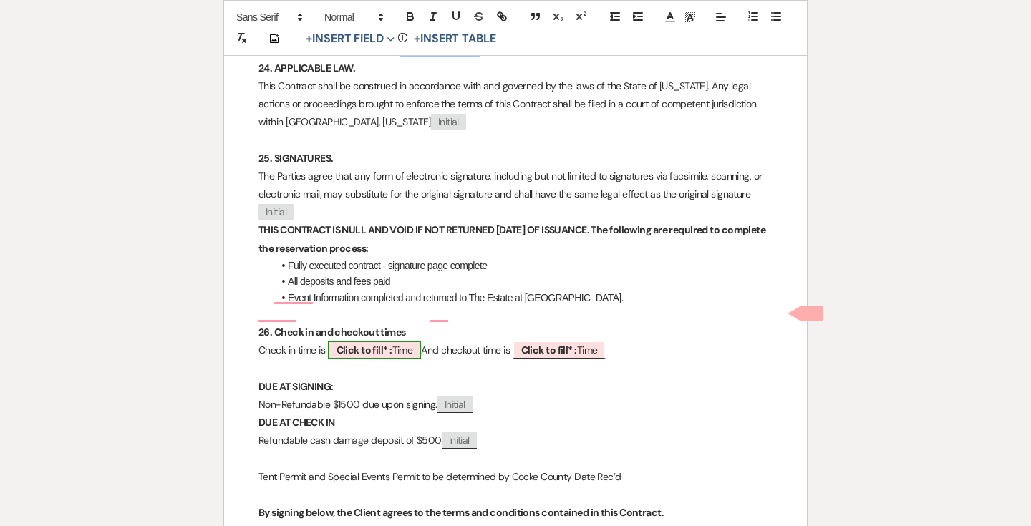
click at [403, 341] on span "Click to fill* : Time" at bounding box center [375, 350] width 94 height 19
select select "owner"
select select "Time"
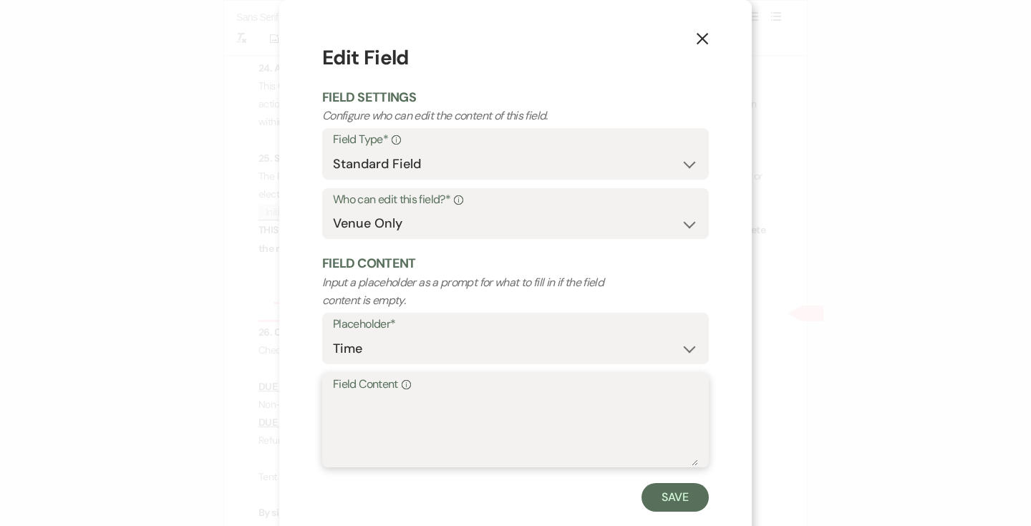
click at [394, 395] on textarea "Field Content Info" at bounding box center [515, 431] width 365 height 72
type textarea "5PM [DATE]"
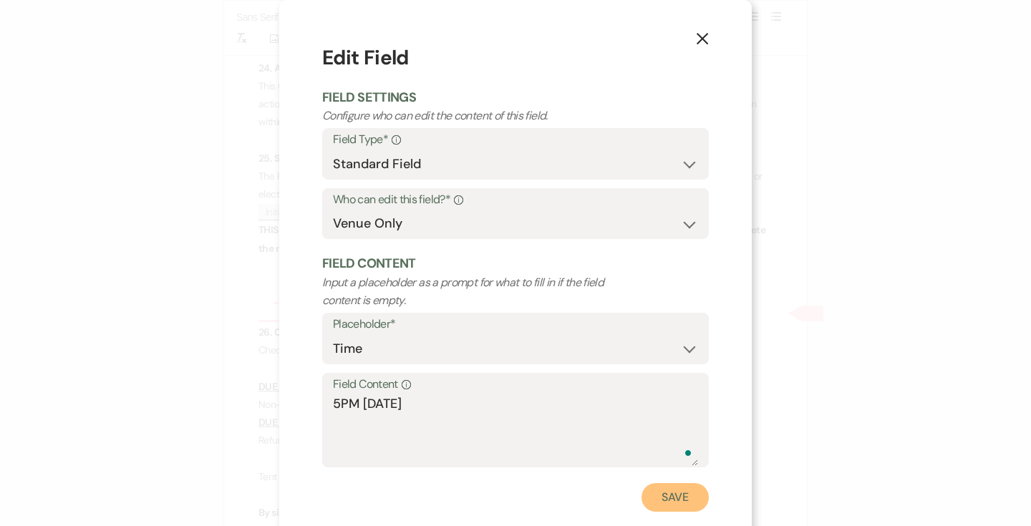
click at [687, 496] on button "Save" at bounding box center [675, 497] width 67 height 29
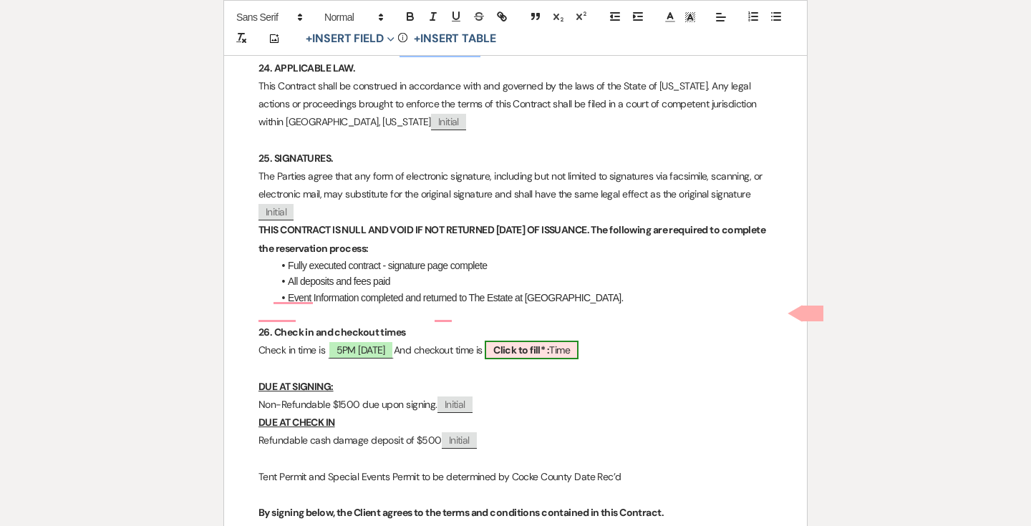
click at [549, 344] on b "Click to fill* :" at bounding box center [521, 350] width 56 height 13
select select "owner"
select select "Time"
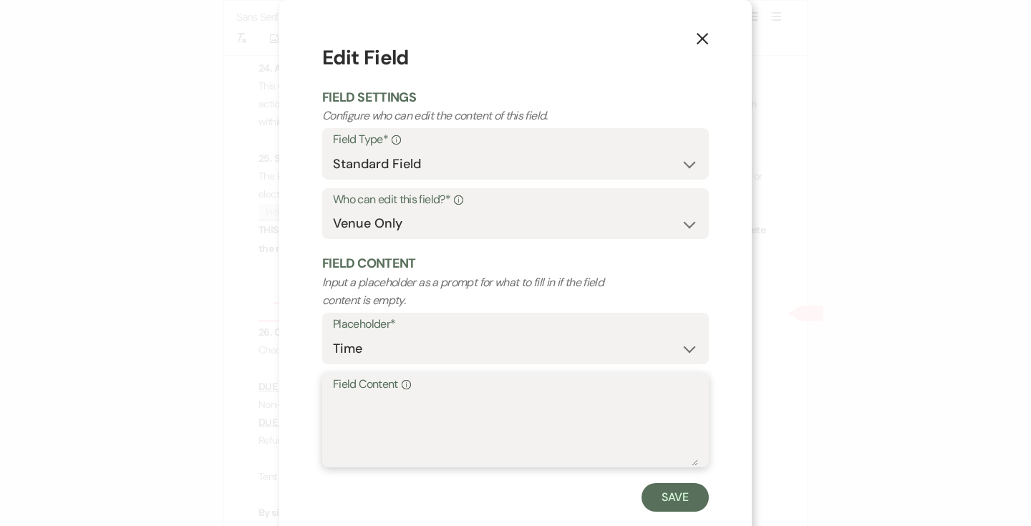
click at [435, 430] on textarea "Field Content Info" at bounding box center [515, 431] width 365 height 72
type textarea "7PM [DATE]"
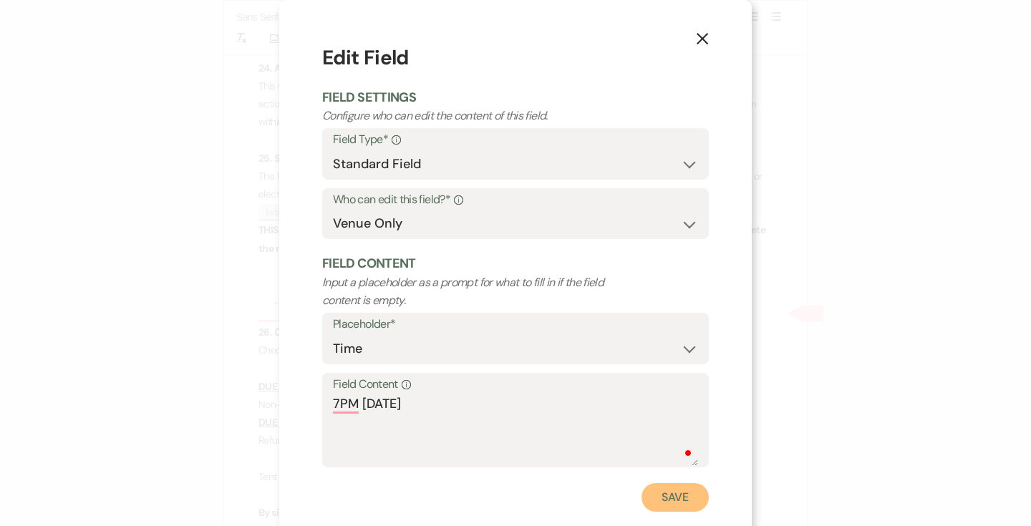
click at [665, 487] on button "Save" at bounding box center [675, 497] width 67 height 29
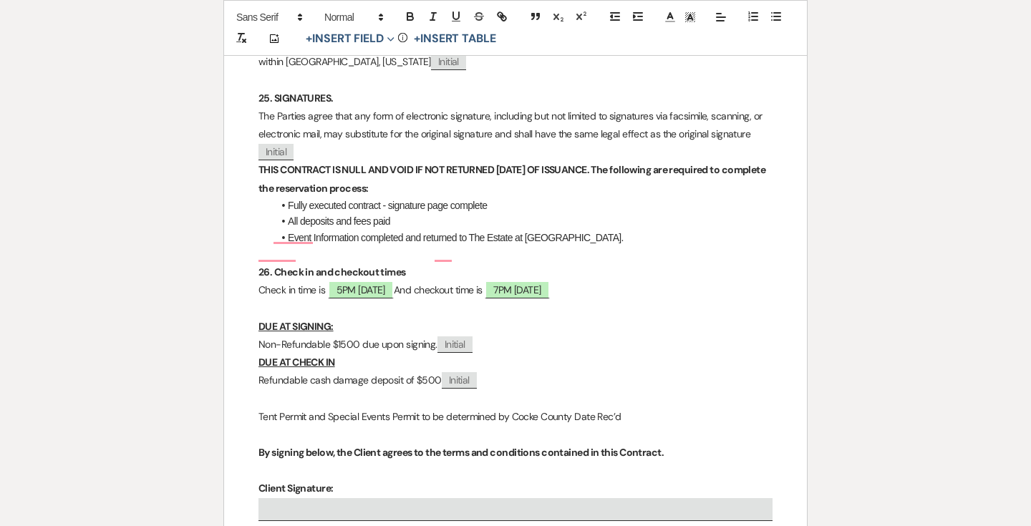
scroll to position [5582, 0]
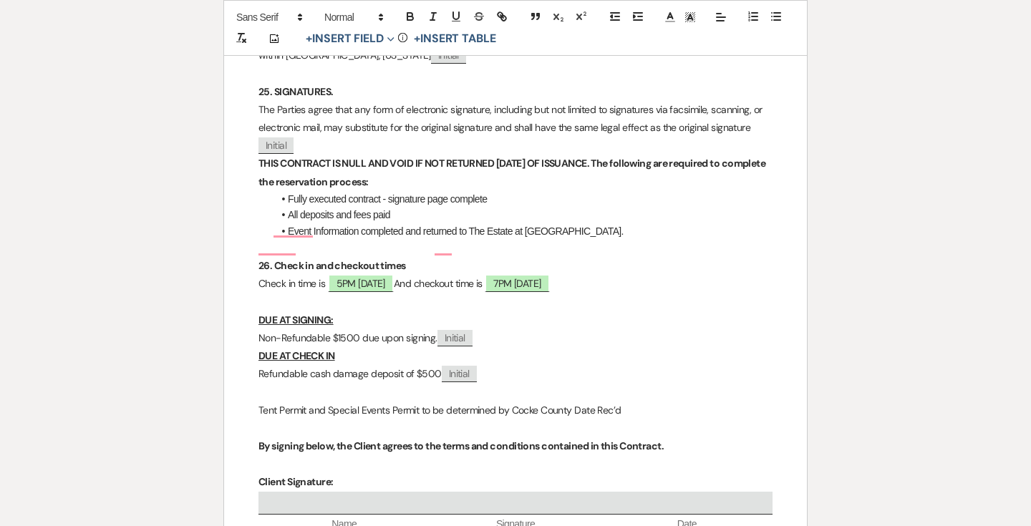
click at [350, 329] on p "Non-Refundable $1500 due upon signing. ﻿ Initial ﻿" at bounding box center [516, 338] width 514 height 18
drag, startPoint x: 435, startPoint y: 336, endPoint x: 413, endPoint y: 336, distance: 22.2
click at [413, 365] on p "Refundable cash damage deposit of $500 ﻿ Initial ﻿" at bounding box center [516, 374] width 514 height 18
drag, startPoint x: 484, startPoint y: 336, endPoint x: 259, endPoint y: 317, distance: 226.4
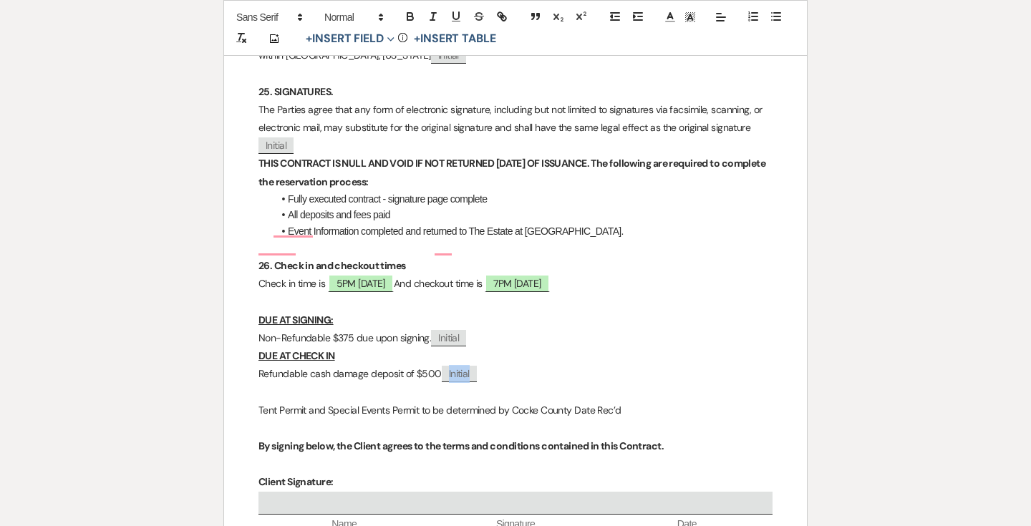
drag, startPoint x: 445, startPoint y: 335, endPoint x: 254, endPoint y: 322, distance: 190.9
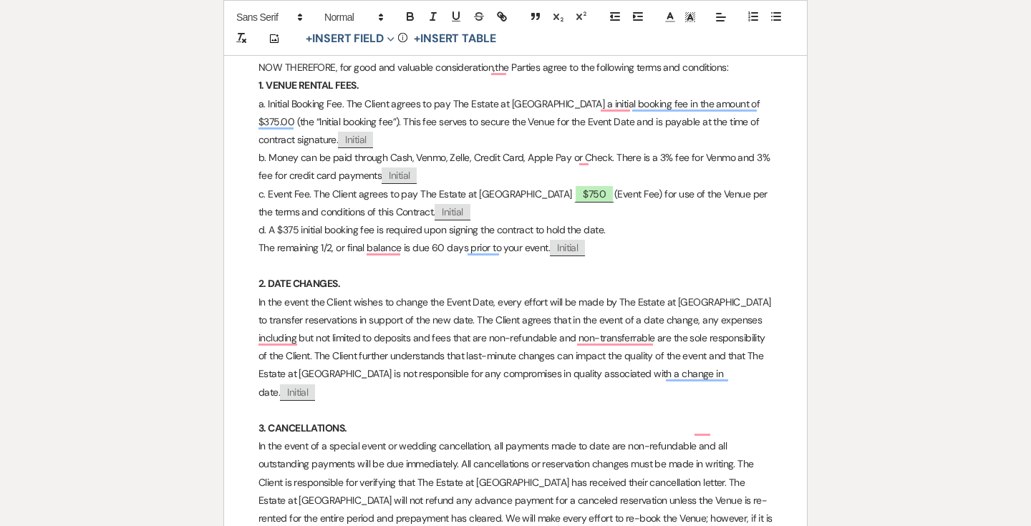
scroll to position [0, 0]
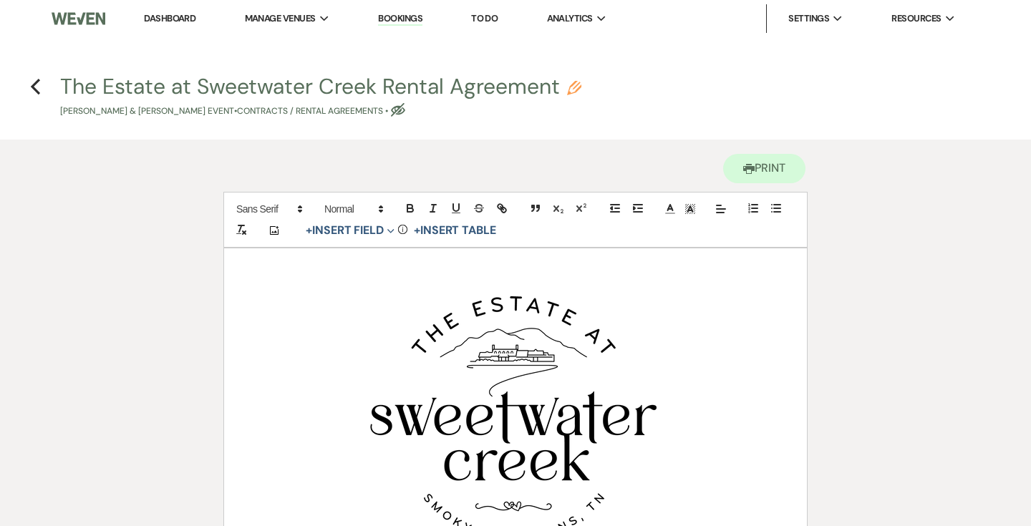
click at [405, 106] on icon "Eye Blocked" at bounding box center [398, 110] width 14 height 14
select select "10"
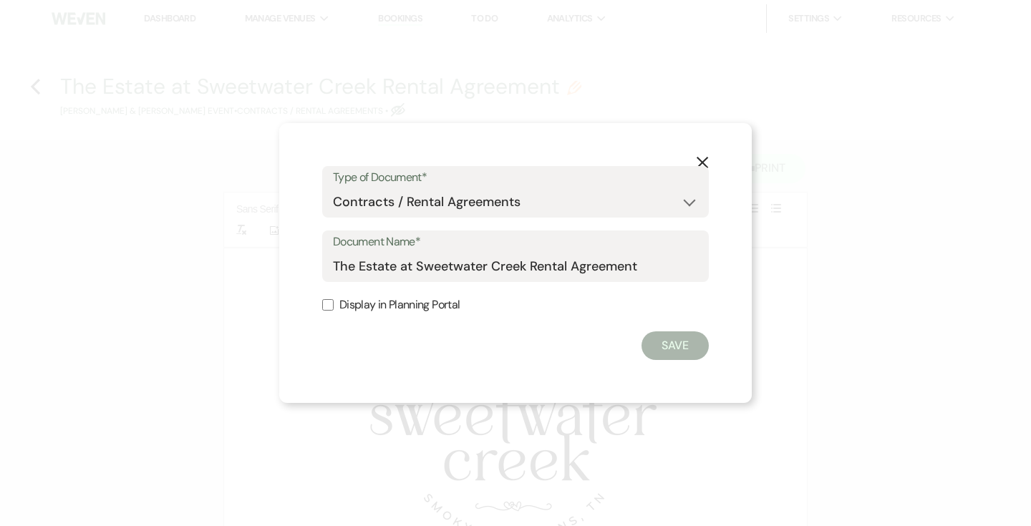
click at [395, 309] on label "Display in Planning Portal" at bounding box center [515, 305] width 387 height 21
click at [334, 309] on input "Display in Planning Portal" at bounding box center [327, 304] width 11 height 11
checkbox input "true"
click at [662, 343] on button "Save" at bounding box center [675, 346] width 67 height 29
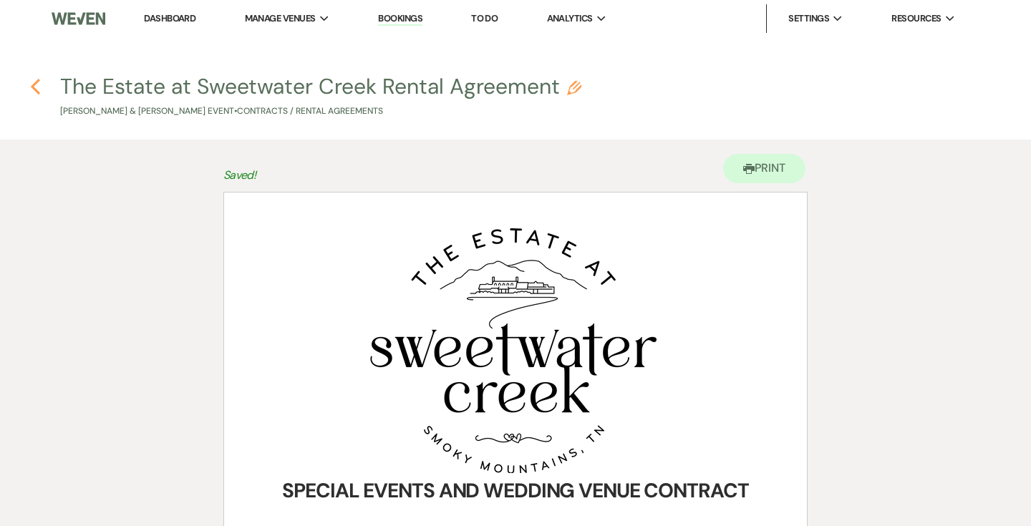
click at [35, 84] on use "button" at bounding box center [35, 87] width 9 height 16
select select "5"
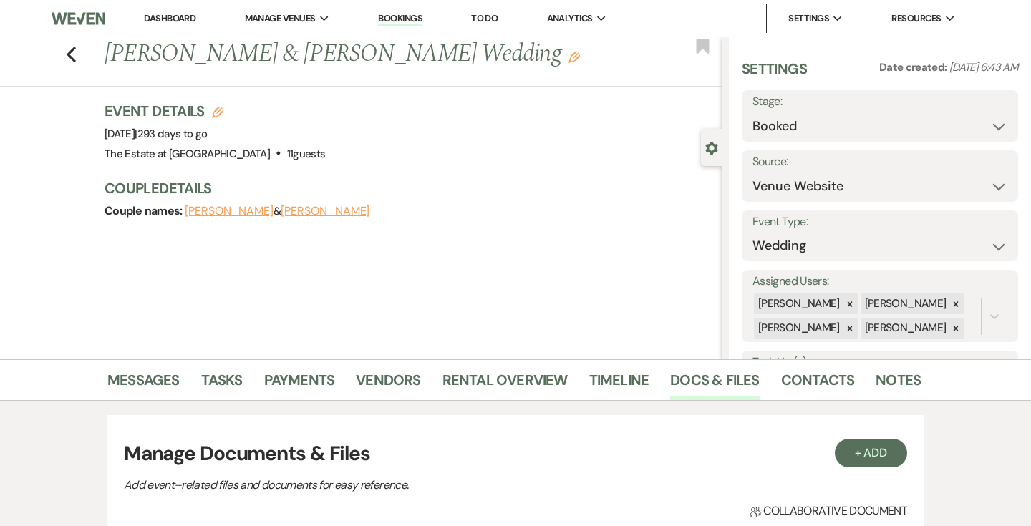
scroll to position [332, 0]
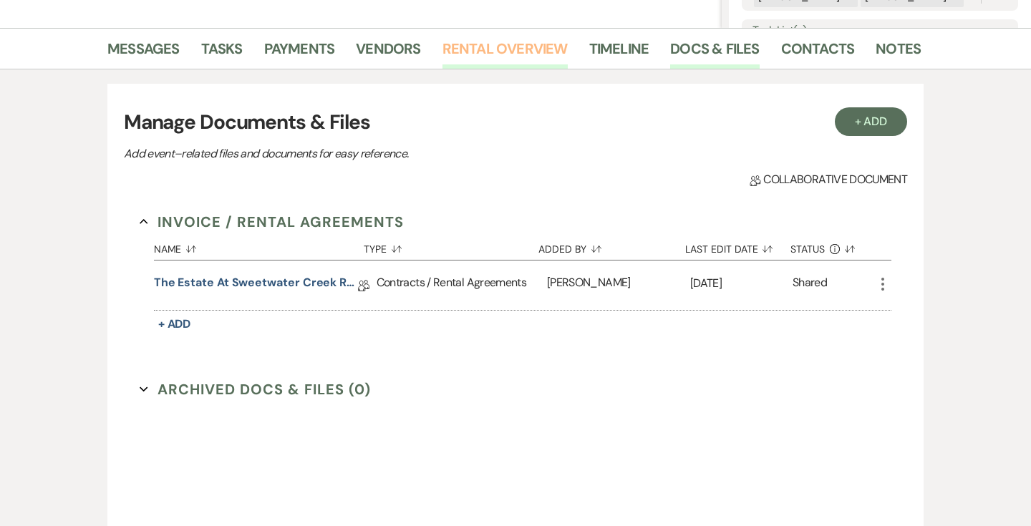
click at [484, 47] on link "Rental Overview" at bounding box center [505, 53] width 125 height 32
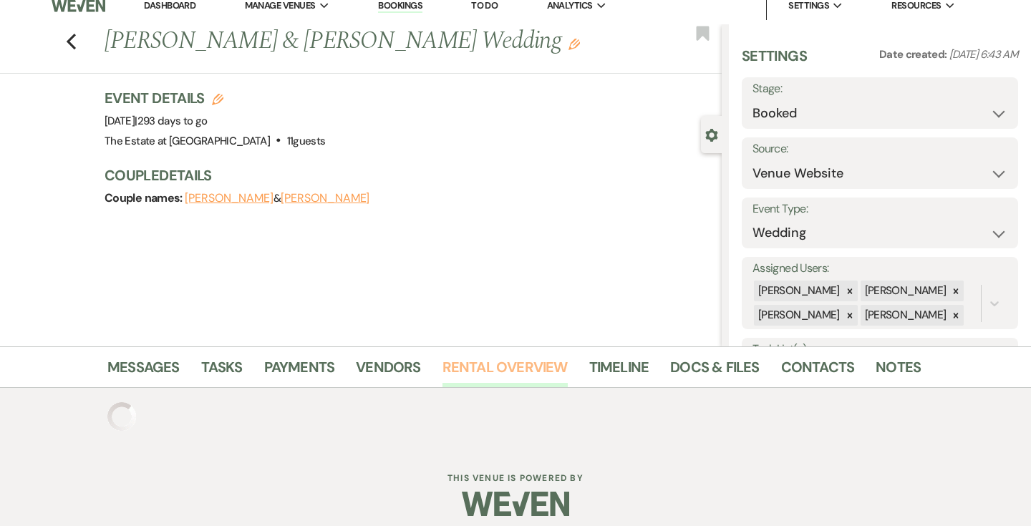
scroll to position [138, 0]
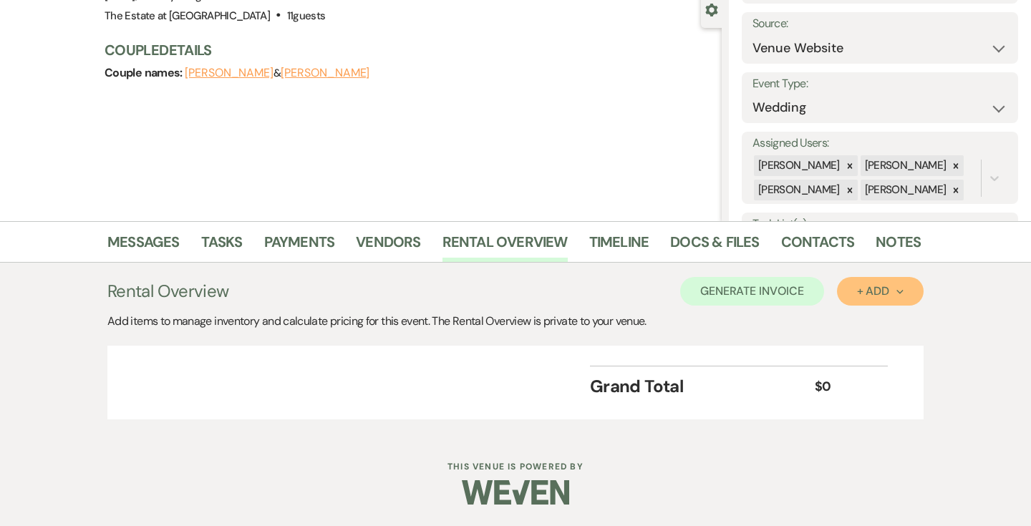
click at [876, 297] on div "+ Add Next" at bounding box center [880, 291] width 47 height 11
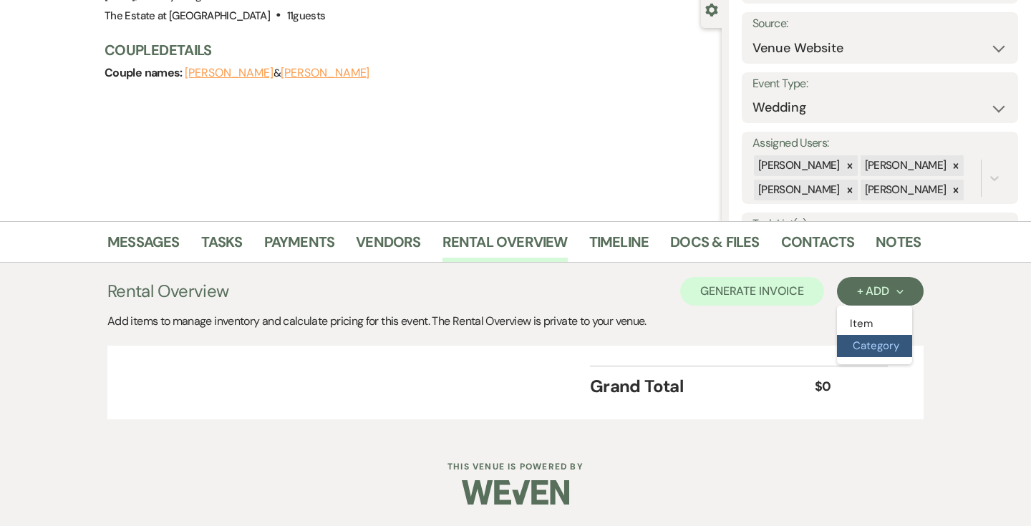
click at [864, 349] on button "Category" at bounding box center [874, 346] width 75 height 22
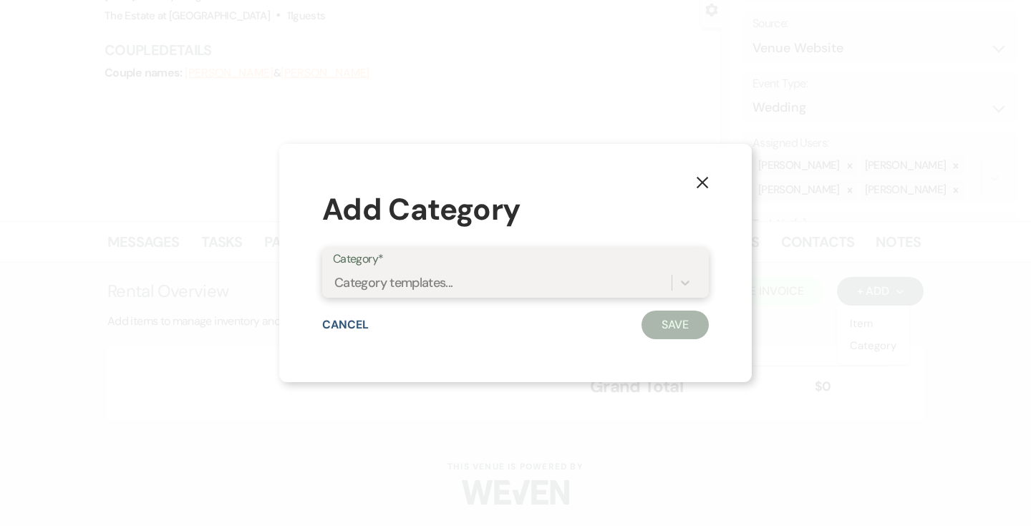
click at [649, 286] on div "Category templates..." at bounding box center [502, 283] width 339 height 25
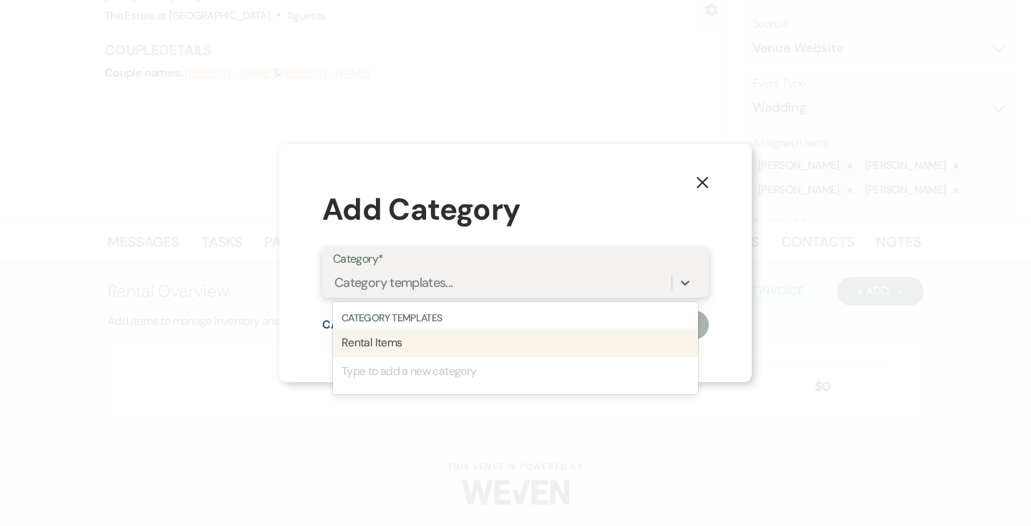
click at [577, 342] on div "Rental Items" at bounding box center [515, 343] width 365 height 29
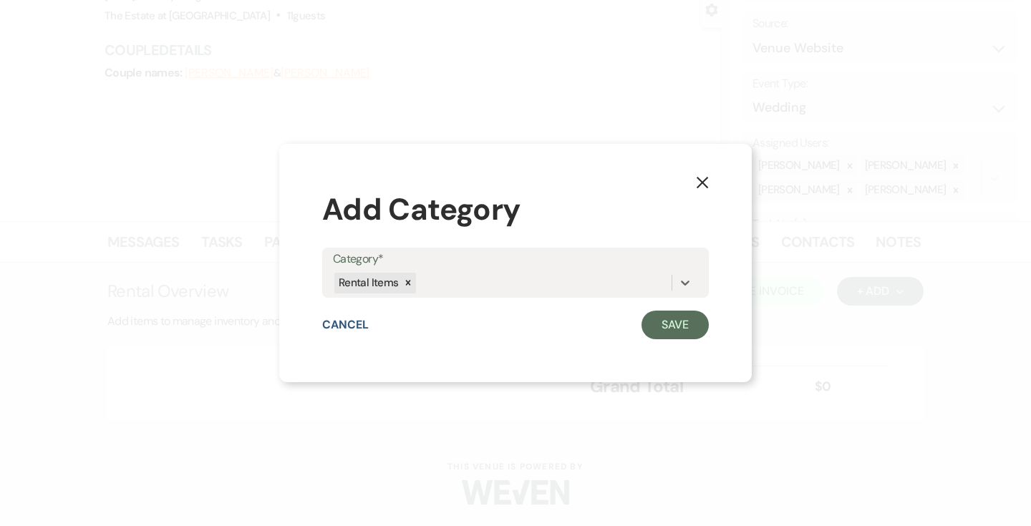
click at [668, 342] on div "X Add Category Category* option Rental Items, selected. 0 results available. Se…" at bounding box center [515, 263] width 473 height 239
click at [668, 327] on button "Save" at bounding box center [675, 325] width 67 height 29
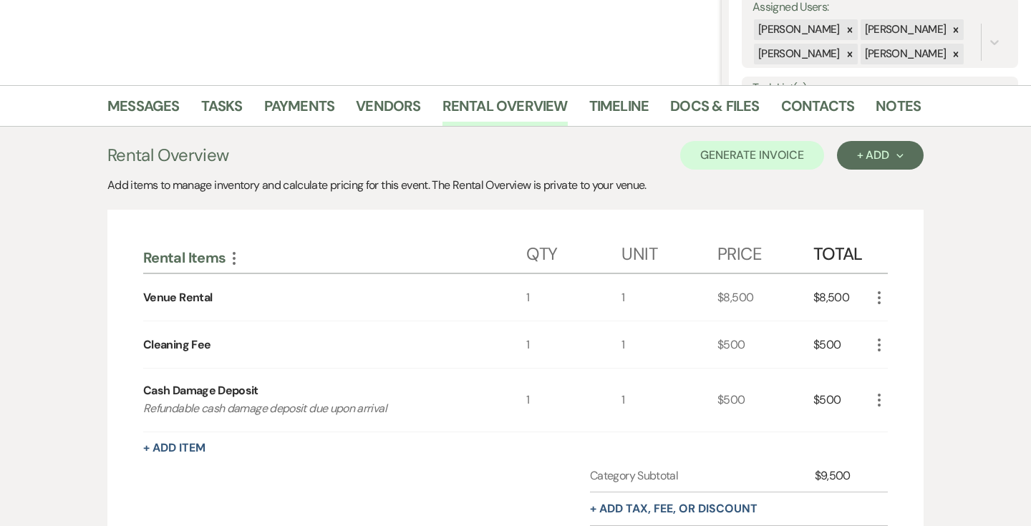
scroll to position [286, 0]
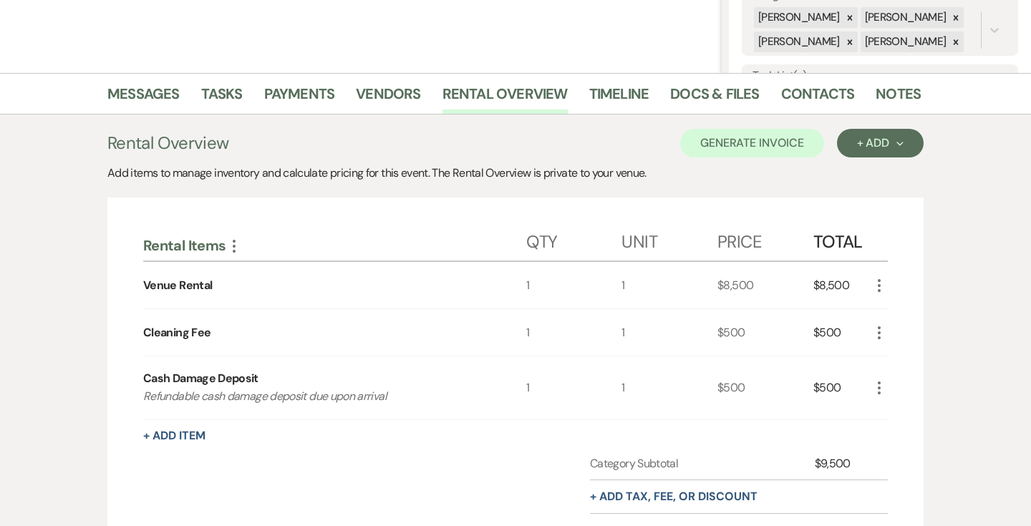
click at [873, 286] on icon "More" at bounding box center [879, 285] width 17 height 17
click at [885, 308] on button "Pencil Edit" at bounding box center [908, 313] width 74 height 23
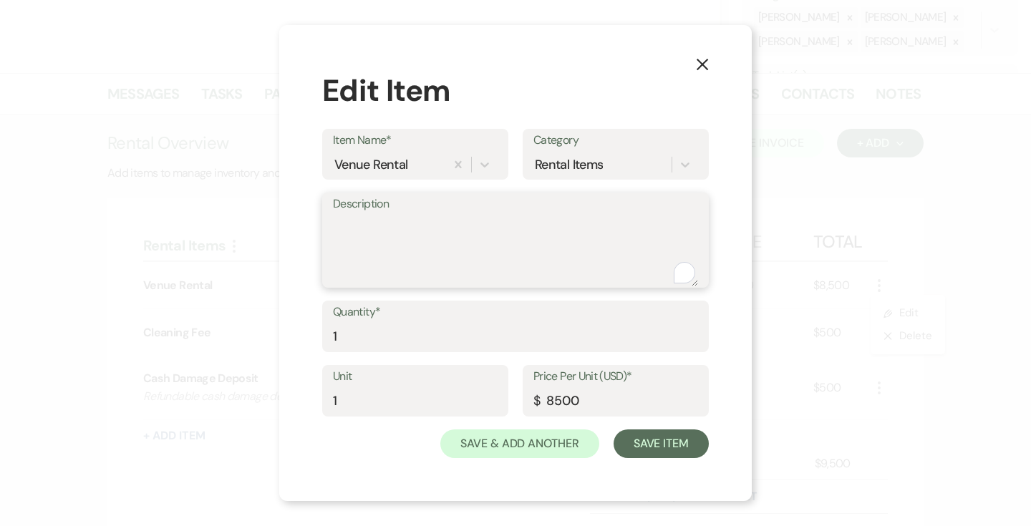
click at [416, 251] on textarea "Description" at bounding box center [515, 251] width 365 height 72
type textarea "2 hour rental"
click at [559, 394] on input "8500" at bounding box center [616, 401] width 165 height 28
type input "750"
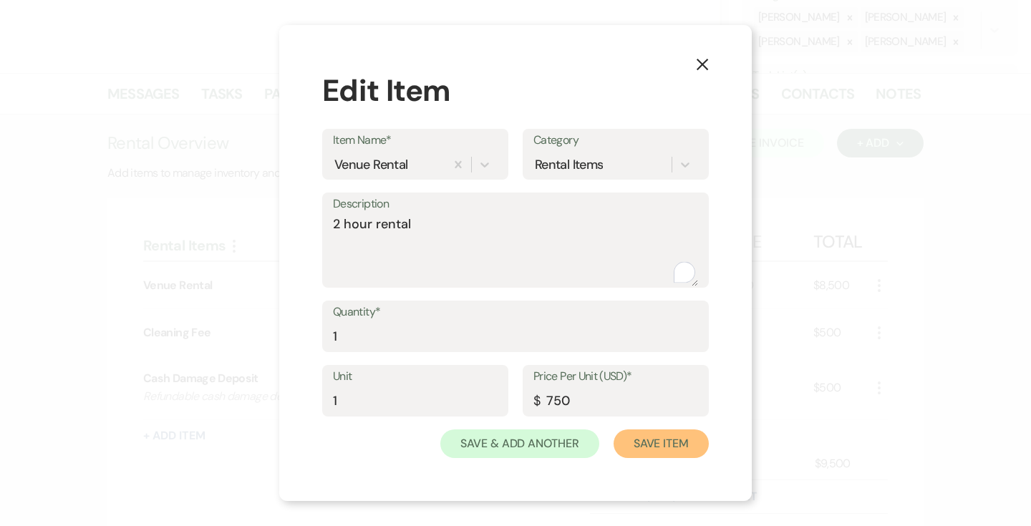
click at [674, 435] on button "Save Item" at bounding box center [661, 444] width 95 height 29
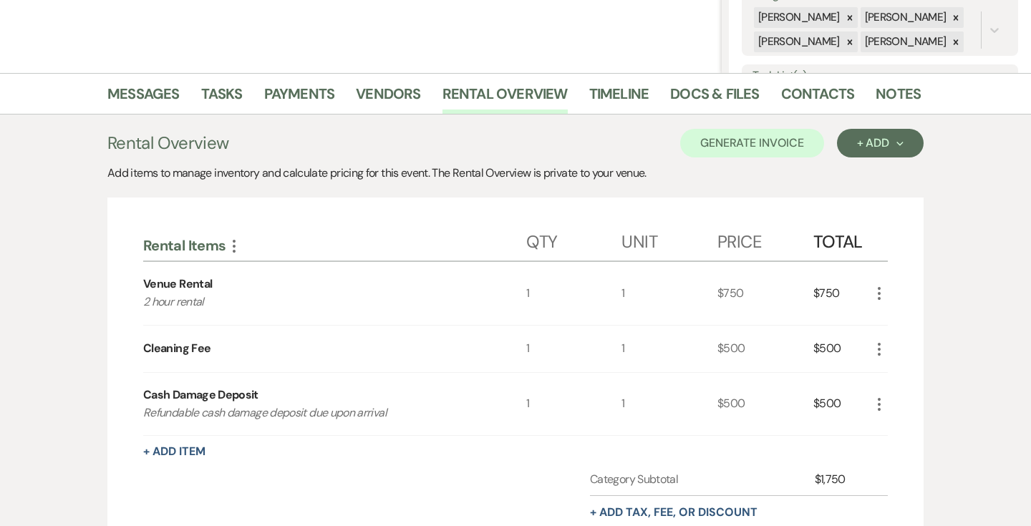
click at [884, 341] on icon "More" at bounding box center [879, 349] width 17 height 17
click at [887, 411] on ul "Pencil Edit X Delete" at bounding box center [908, 388] width 74 height 59
click at [884, 405] on button "X Delete" at bounding box center [909, 399] width 77 height 23
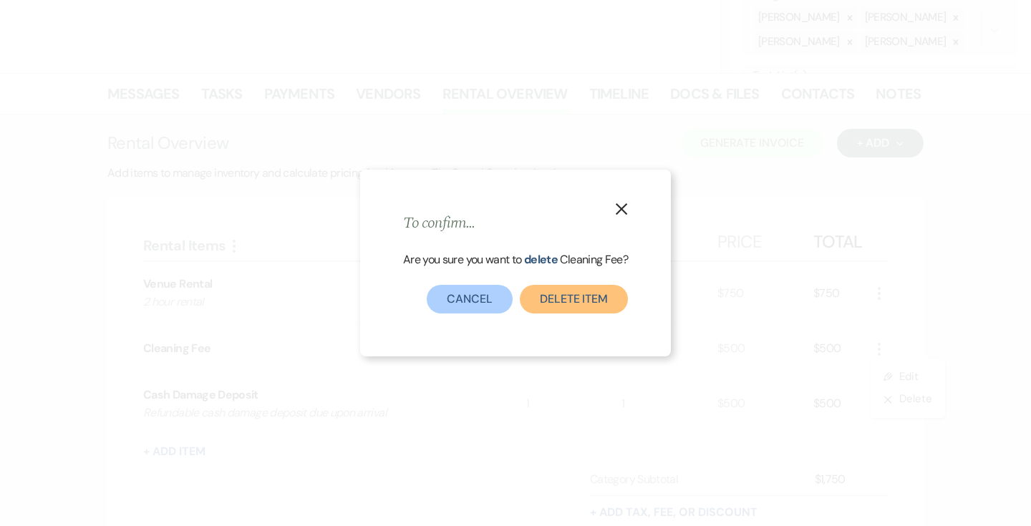
click at [605, 309] on button "Delete Item" at bounding box center [574, 299] width 108 height 29
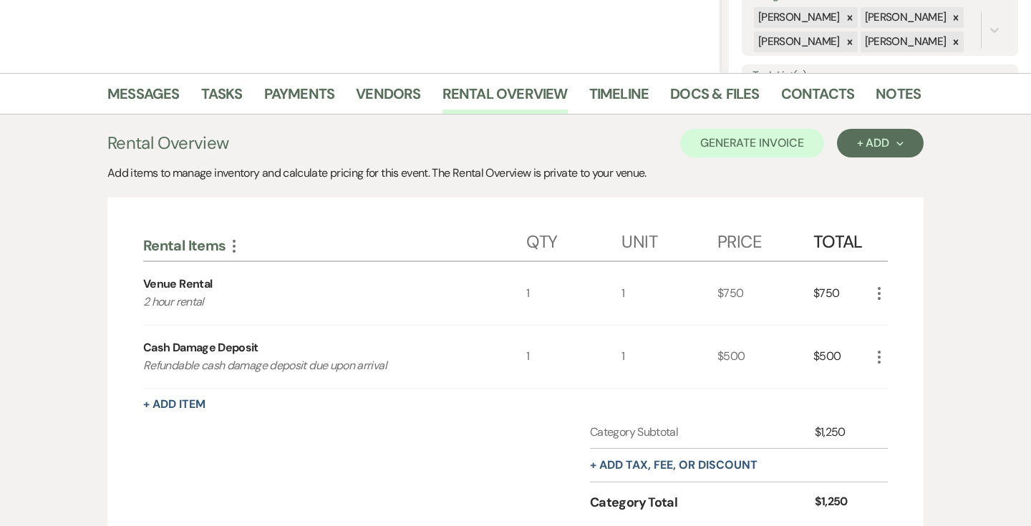
click at [875, 355] on icon "More" at bounding box center [879, 357] width 17 height 17
click at [882, 405] on button "X Delete" at bounding box center [909, 408] width 77 height 23
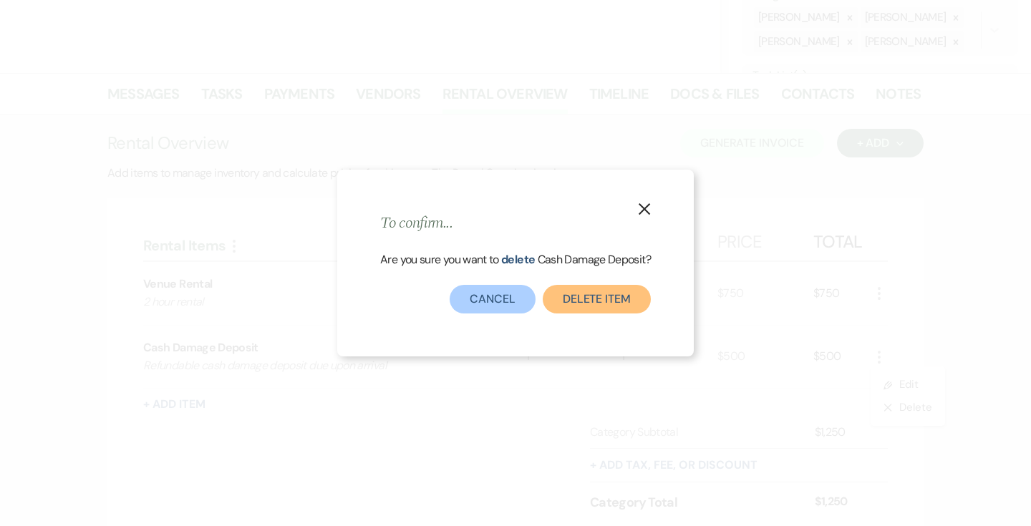
click at [638, 299] on button "Delete Item" at bounding box center [597, 299] width 108 height 29
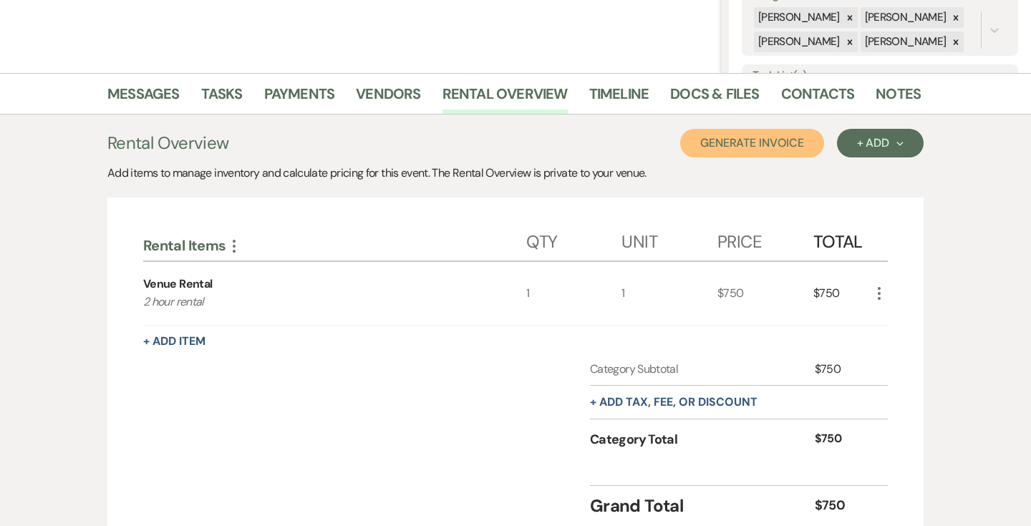
click at [766, 137] on button "Generate Invoice" at bounding box center [752, 143] width 144 height 29
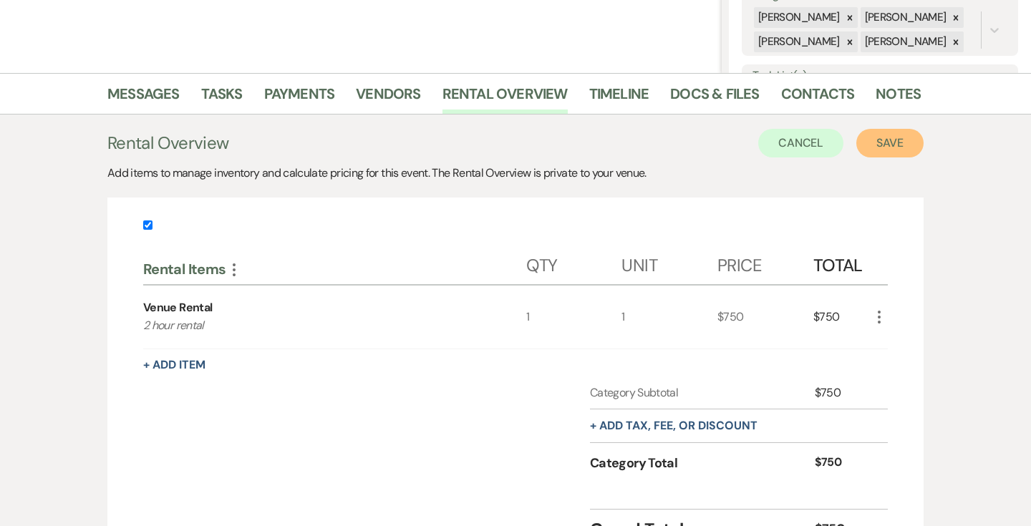
click at [903, 131] on button "Save" at bounding box center [890, 143] width 67 height 29
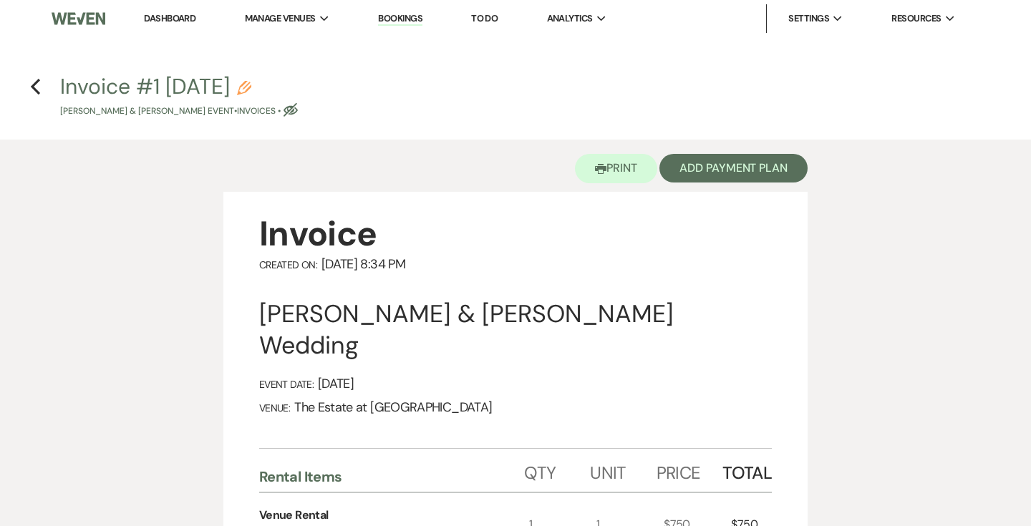
click at [344, 113] on div "Invoice #1 [DATE] Pencil [PERSON_NAME] & [PERSON_NAME] Event • Invoices • Eye B…" at bounding box center [520, 97] width 920 height 42
click at [298, 113] on use "button" at bounding box center [291, 110] width 14 height 14
select select "22"
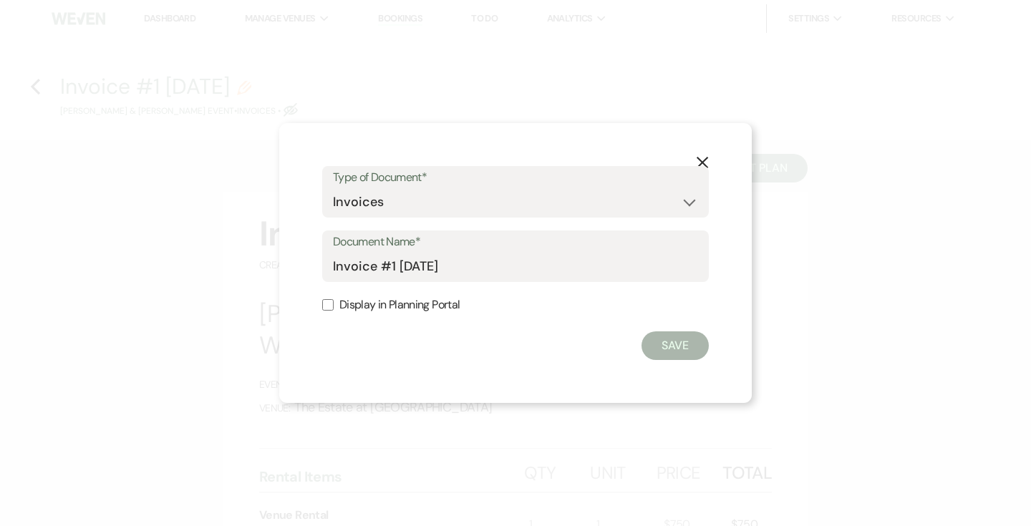
click at [375, 312] on label "Display in Planning Portal" at bounding box center [515, 305] width 387 height 21
click at [334, 311] on input "Display in Planning Portal" at bounding box center [327, 304] width 11 height 11
checkbox input "true"
click at [698, 344] on button "Save" at bounding box center [675, 346] width 67 height 29
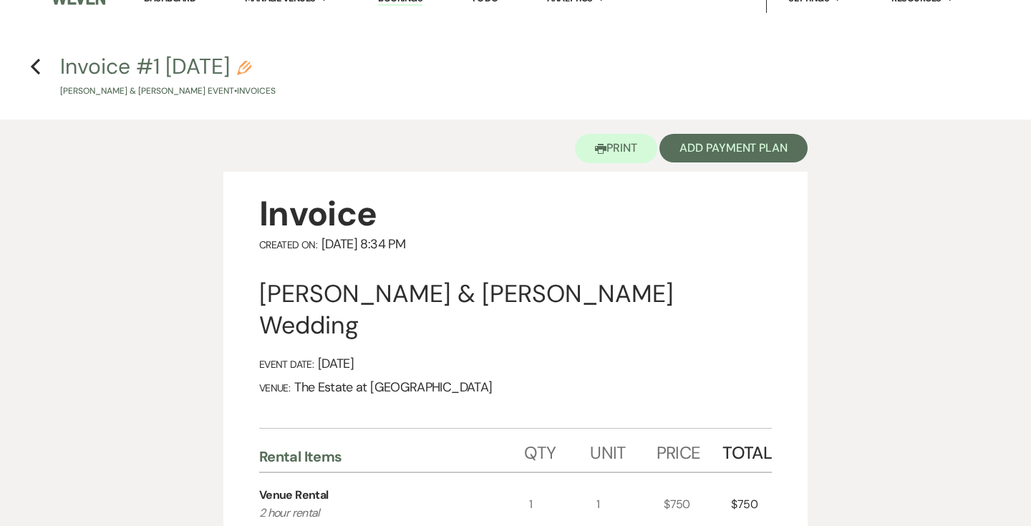
scroll to position [21, 0]
click at [693, 148] on button "Add Payment Plan" at bounding box center [734, 147] width 148 height 29
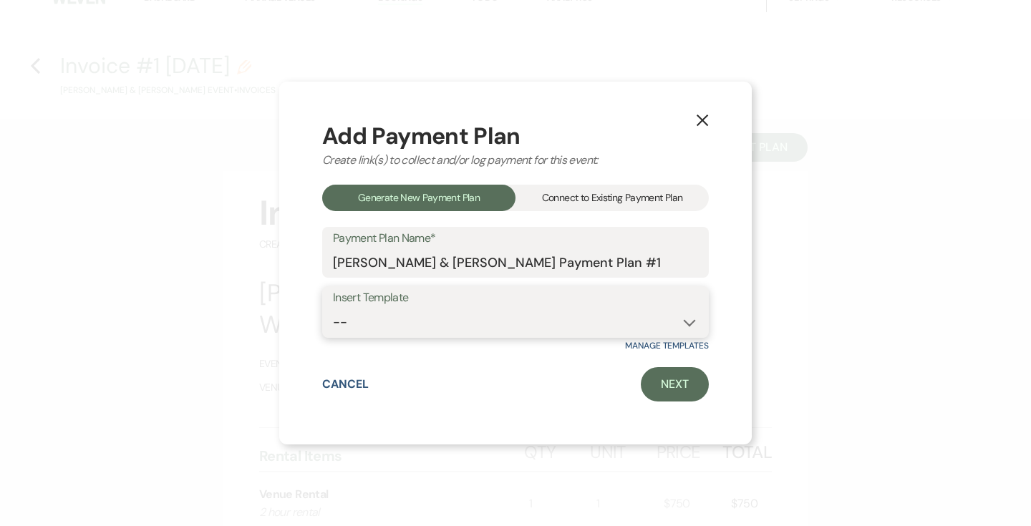
click at [459, 327] on select "-- Payments" at bounding box center [515, 323] width 365 height 28
select select "119"
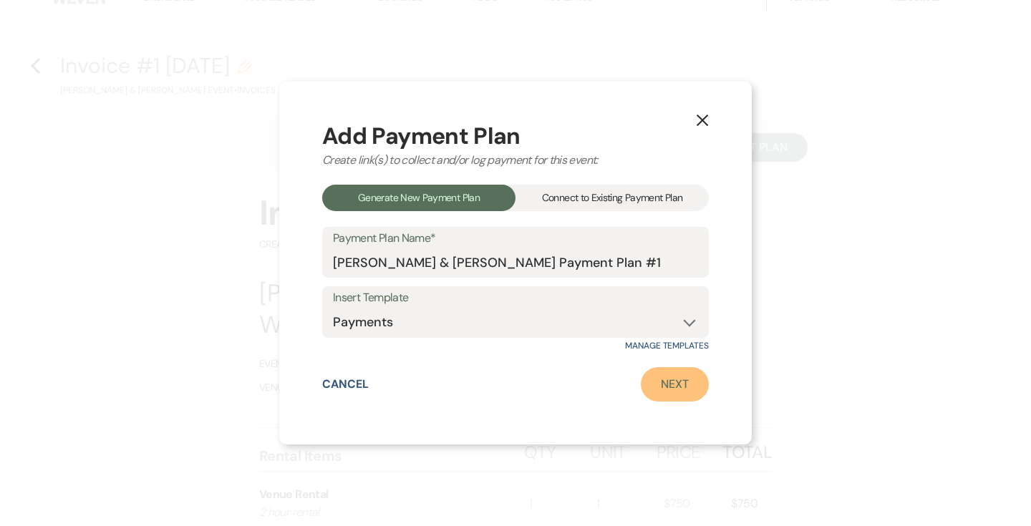
click at [676, 385] on link "Next" at bounding box center [675, 384] width 68 height 34
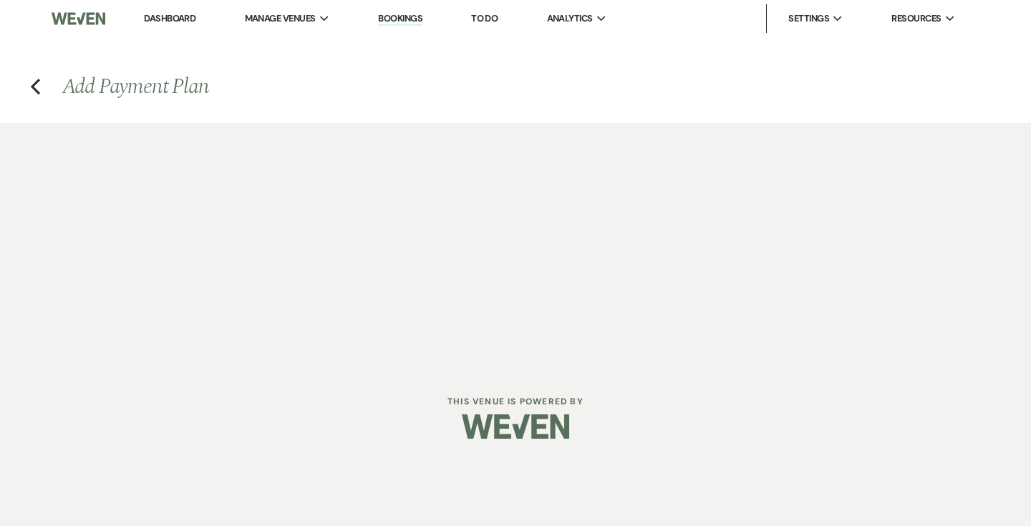
select select "27376"
select select "2"
select select "flat"
select select "true"
select select "both"
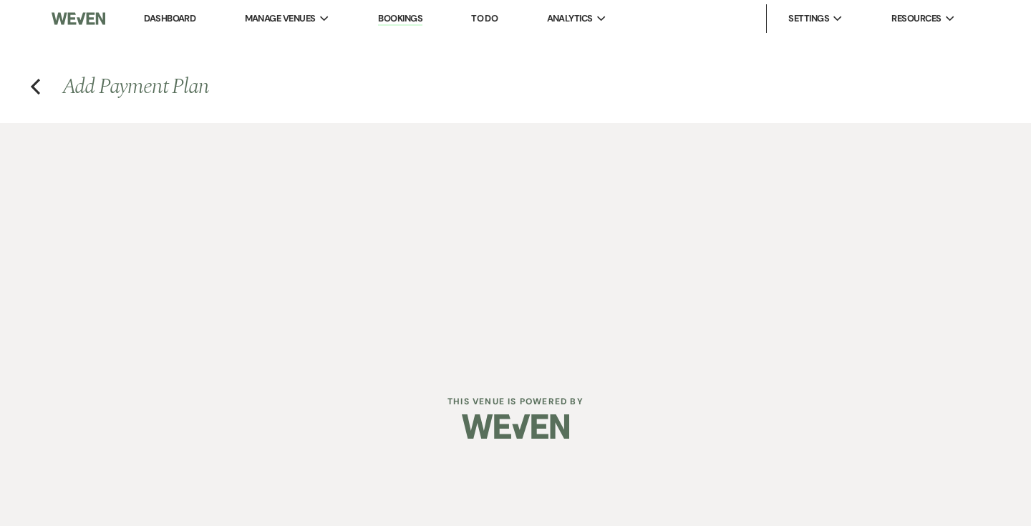
select select "weeks"
select select "2"
select select "flat"
select select "true"
select select "both"
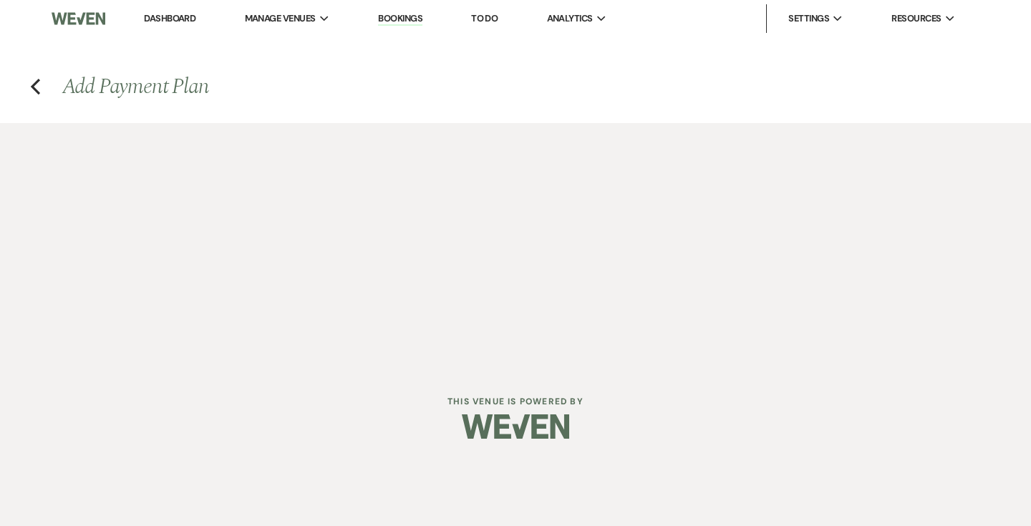
select select "weeks"
select select "2"
select select "flat"
select select "true"
select select "both"
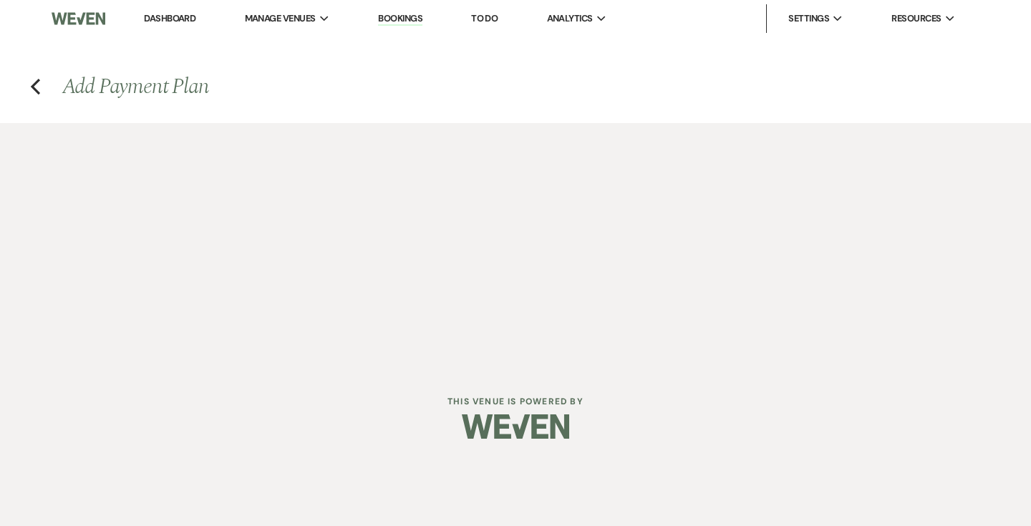
select select "weeks"
select select "2"
select select "flat"
select select "true"
select select "client"
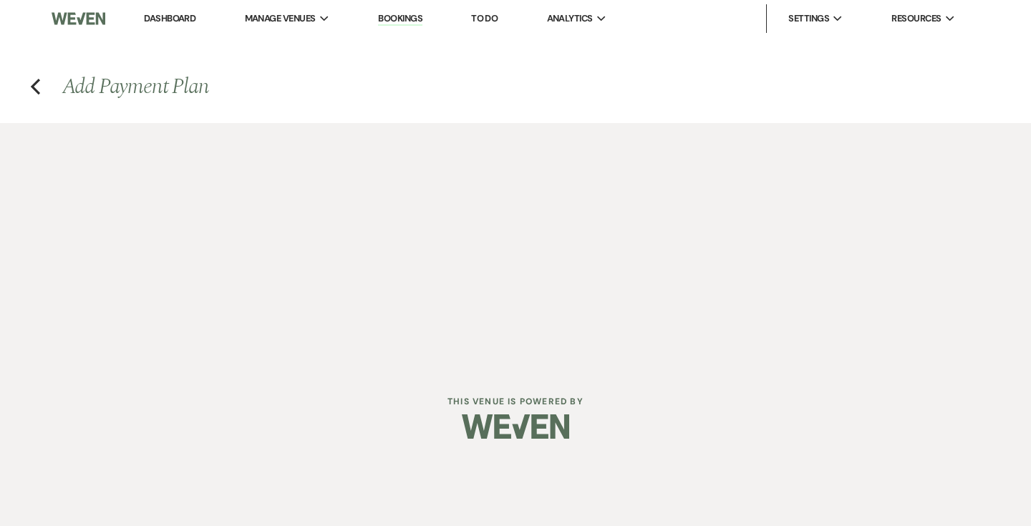
select select "weeks"
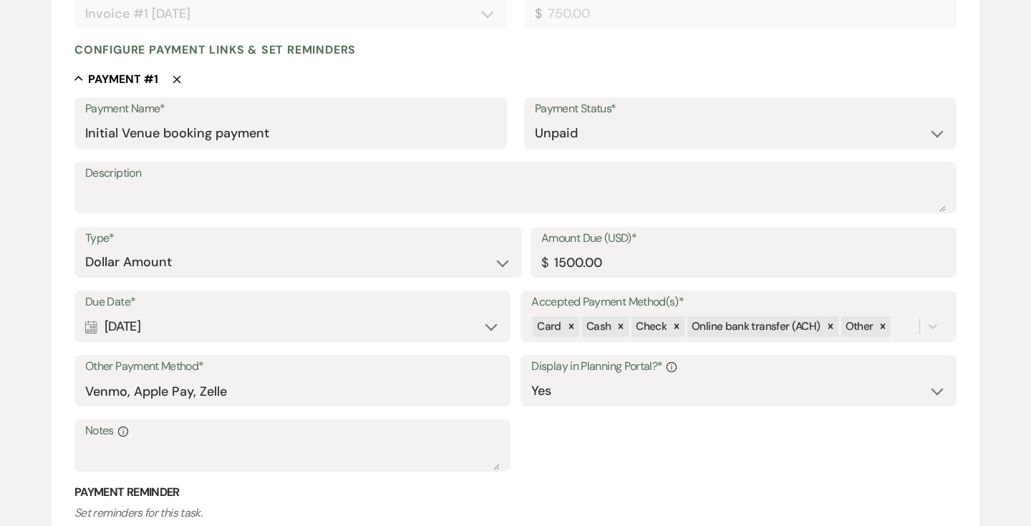
scroll to position [340, 0]
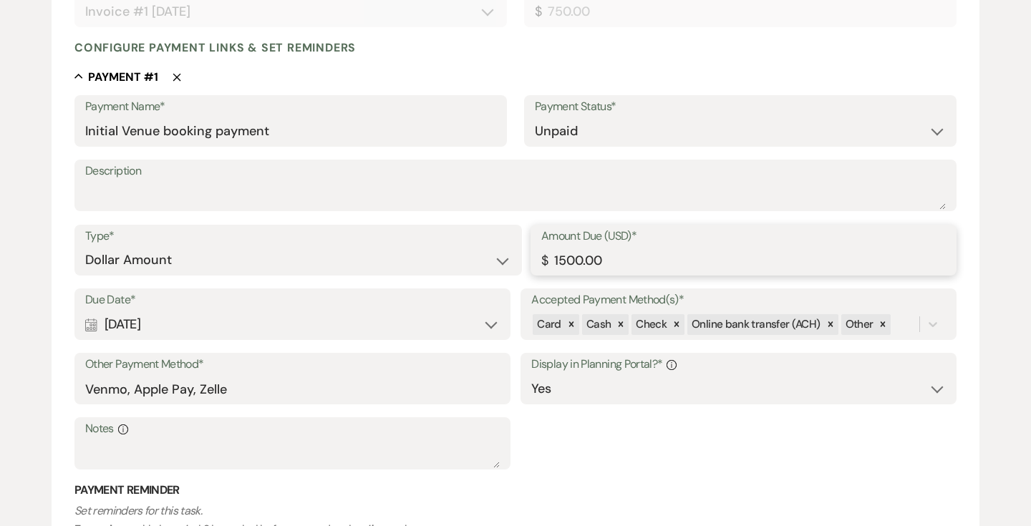
click at [572, 263] on input "1500.00" at bounding box center [743, 260] width 405 height 28
type input "375.00"
click at [507, 293] on div "Due Date* Calendar [DATE] Expand" at bounding box center [292, 315] width 436 height 52
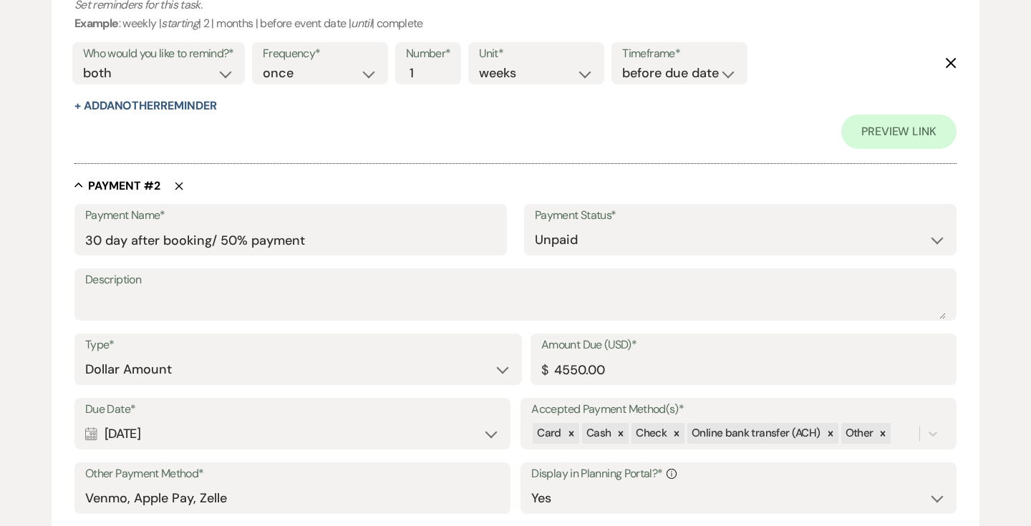
scroll to position [882, 0]
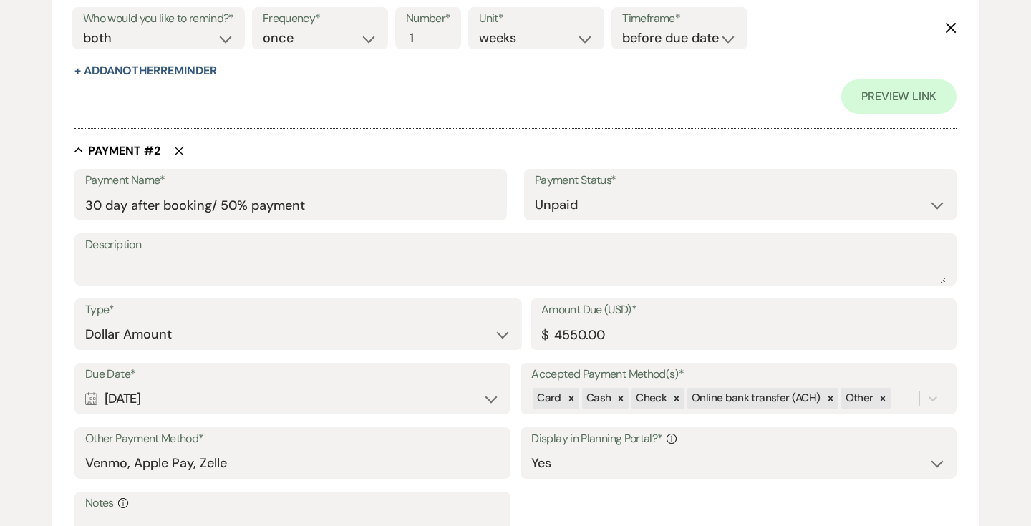
click at [178, 152] on icon "Delete" at bounding box center [179, 151] width 9 height 9
type input "60 day prior to wedding/ final payment"
type input "Refundable cash damage deposit"
type input "500.00"
select select "client"
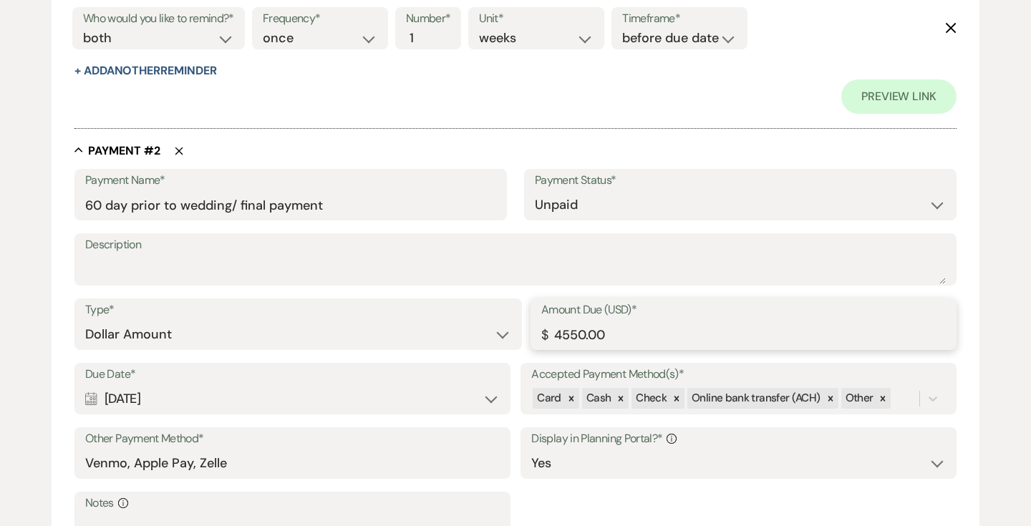
click at [569, 333] on input "4550.00" at bounding box center [743, 335] width 405 height 28
type input "375.00"
click at [506, 353] on div "Type* Dollar Amount Percentage of Grand Total Amount Due (USD)* $ 375.00" at bounding box center [515, 331] width 882 height 64
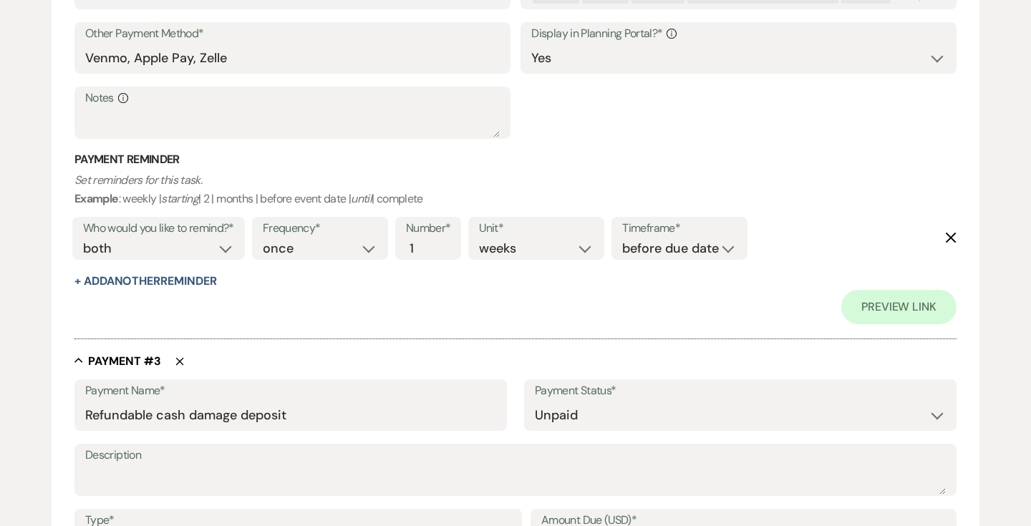
scroll to position [1292, 0]
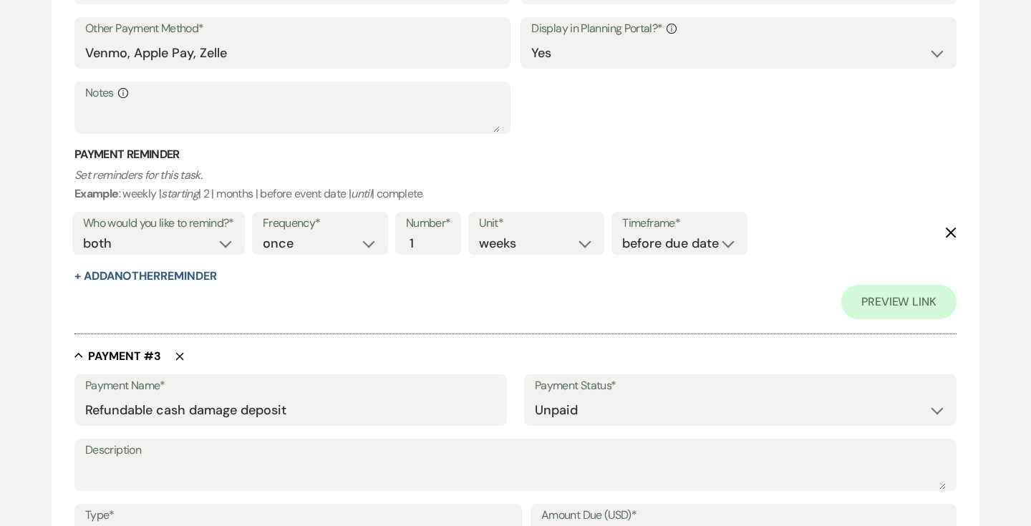
click at [178, 360] on icon "Delete" at bounding box center [179, 356] width 9 height 9
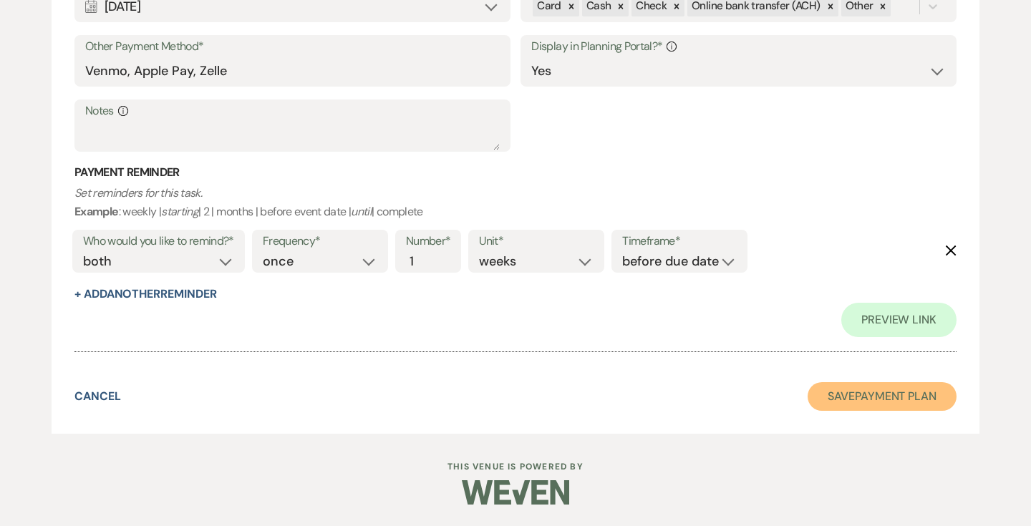
click at [869, 400] on button "Save Payment Plan" at bounding box center [882, 396] width 149 height 29
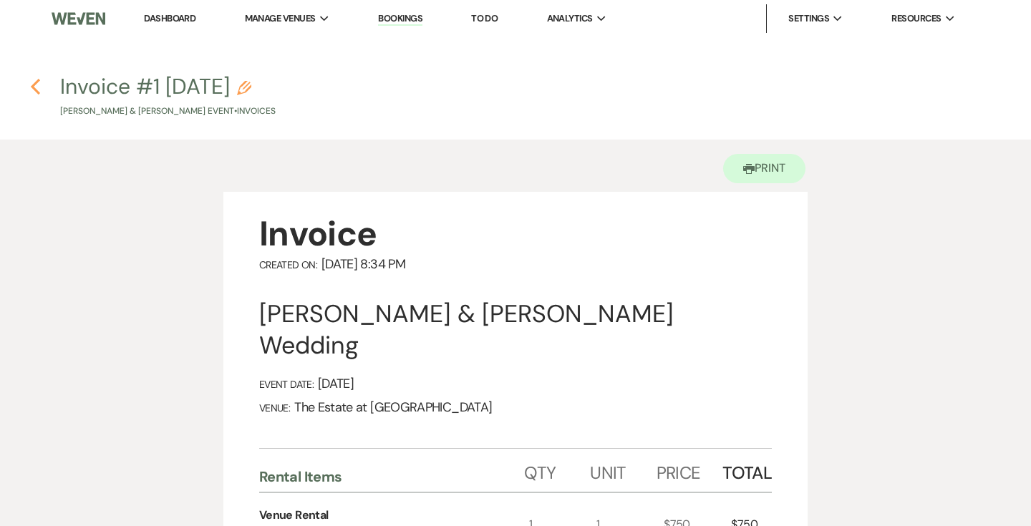
click at [32, 85] on icon "Previous" at bounding box center [35, 86] width 11 height 17
select select "5"
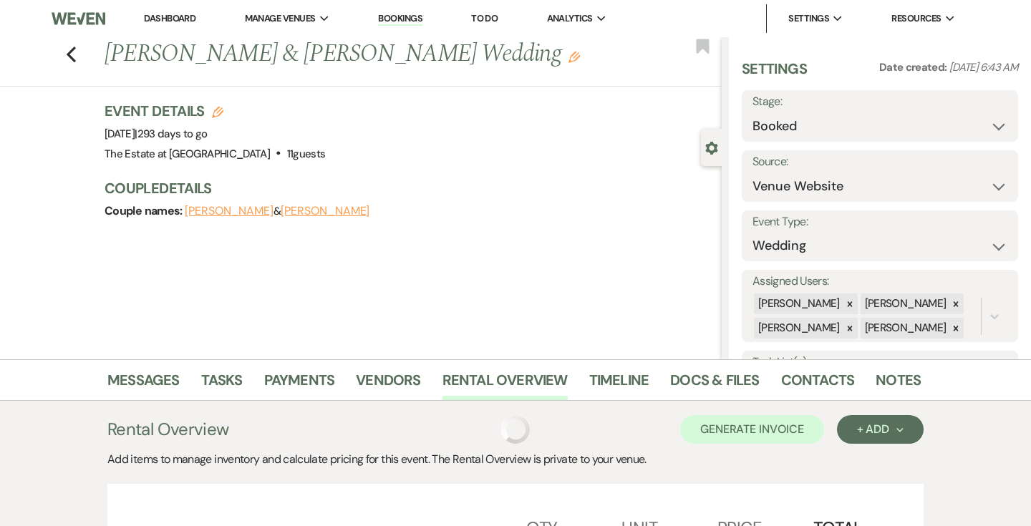
scroll to position [286, 0]
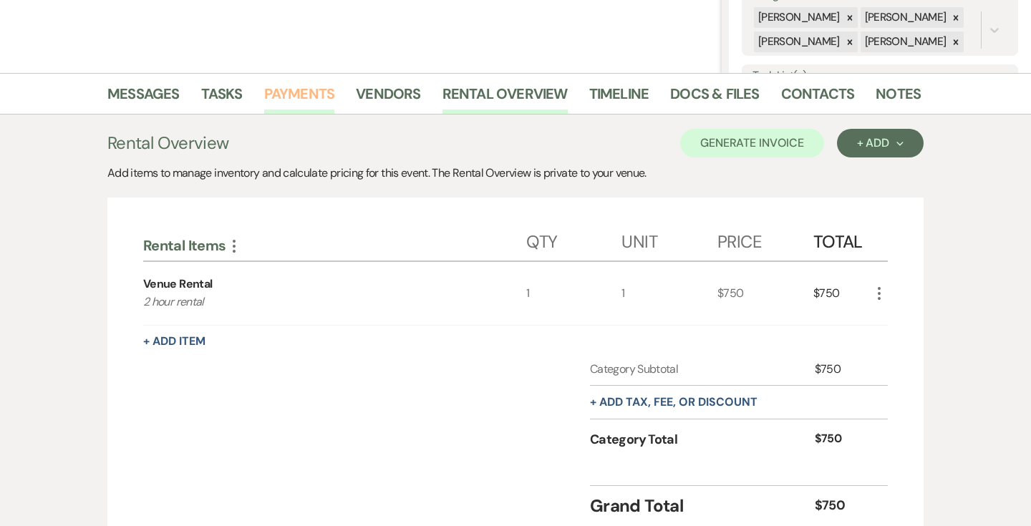
click at [287, 104] on link "Payments" at bounding box center [299, 98] width 71 height 32
